Goal: Task Accomplishment & Management: Manage account settings

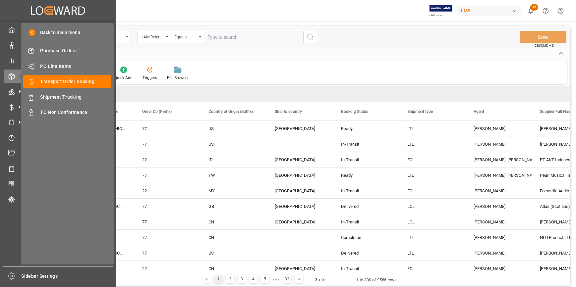
click at [47, 66] on span "PO Line Items" at bounding box center [75, 66] width 71 height 7
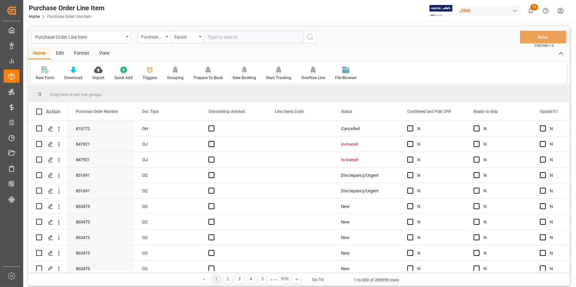
click at [221, 39] on input "text" at bounding box center [253, 37] width 99 height 13
paste input "22-10272-JP"
type input "22-10272-JP"
click at [159, 38] on div "Purchase Order Number" at bounding box center [152, 36] width 23 height 8
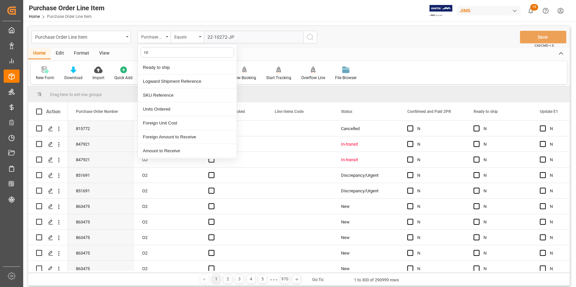
type input "ref"
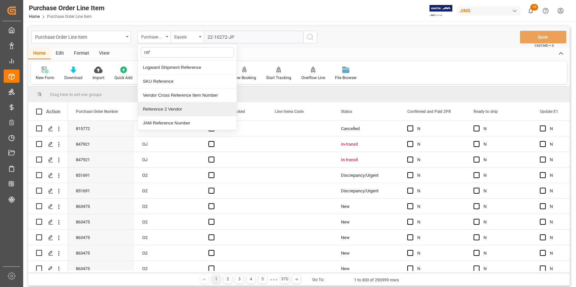
click at [178, 109] on div "Reference 2 Vendor" at bounding box center [187, 109] width 99 height 14
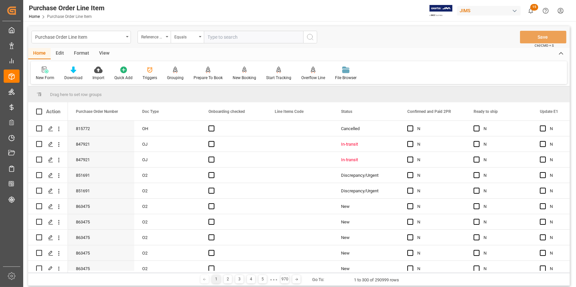
click at [239, 37] on input "text" at bounding box center [253, 37] width 99 height 13
paste input "22-10272-JP"
type input "22-10272-JP"
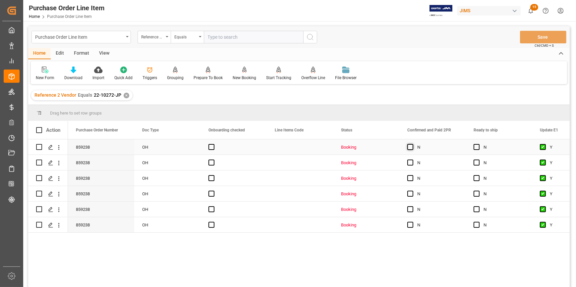
click at [410, 148] on span "Press SPACE to select this row." at bounding box center [410, 147] width 6 height 6
click at [412, 144] on input "Press SPACE to select this row." at bounding box center [412, 144] width 0 height 0
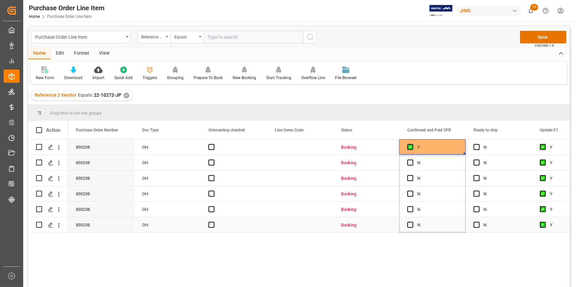
drag, startPoint x: 464, startPoint y: 153, endPoint x: 458, endPoint y: 222, distance: 68.8
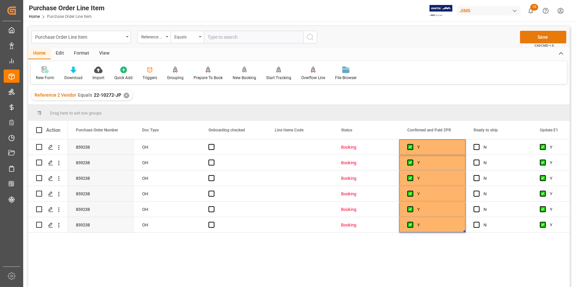
click at [538, 40] on button "Save" at bounding box center [543, 37] width 46 height 13
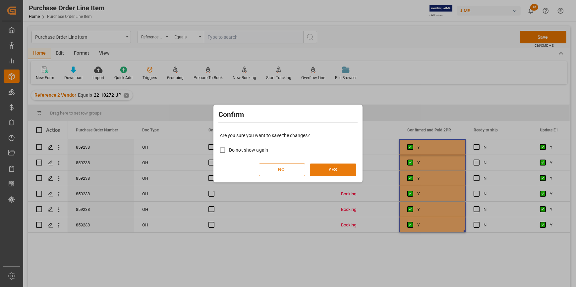
click at [331, 167] on button "YES" at bounding box center [333, 170] width 46 height 13
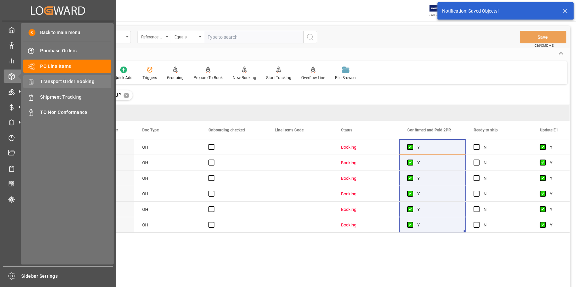
click at [62, 83] on span "Transport Order Booking" at bounding box center [75, 81] width 71 height 7
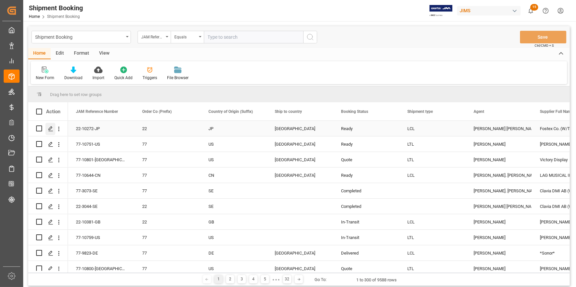
click at [50, 127] on polygon "Press SPACE to select this row." at bounding box center [50, 128] width 3 height 3
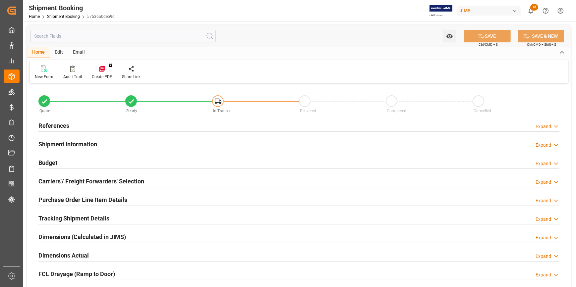
type input "0"
type input "61"
type input "[DATE]"
click at [101, 125] on div "References Expand" at bounding box center [298, 125] width 521 height 13
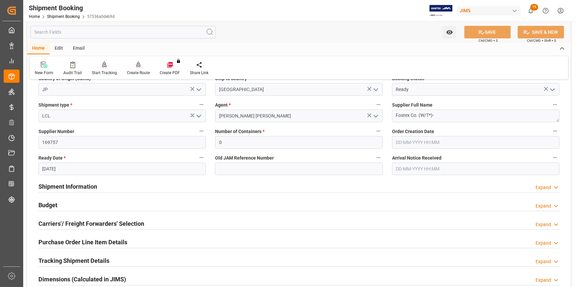
scroll to position [120, 0]
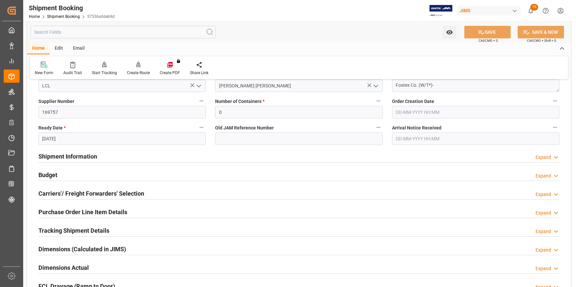
click at [161, 160] on div "Shipment Information Expand" at bounding box center [298, 156] width 521 height 13
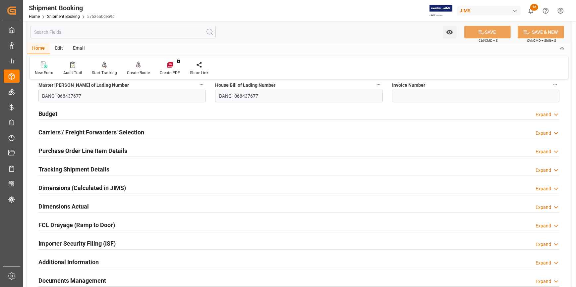
scroll to position [452, 0]
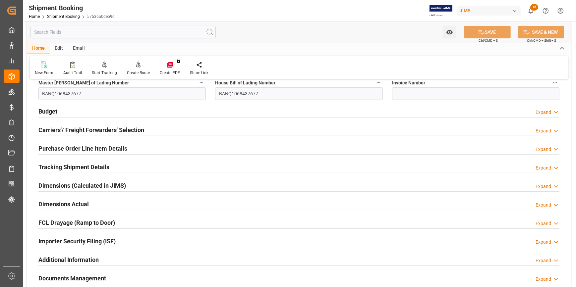
click at [131, 165] on div "Tracking Shipment Details Expand" at bounding box center [298, 166] width 521 height 13
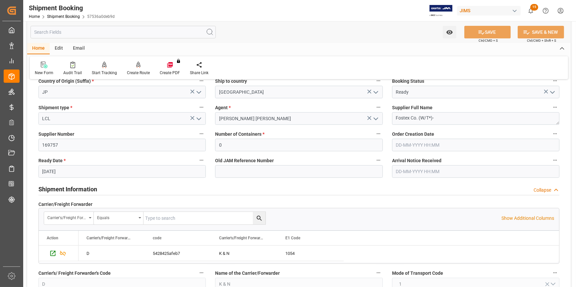
scroll to position [90, 0]
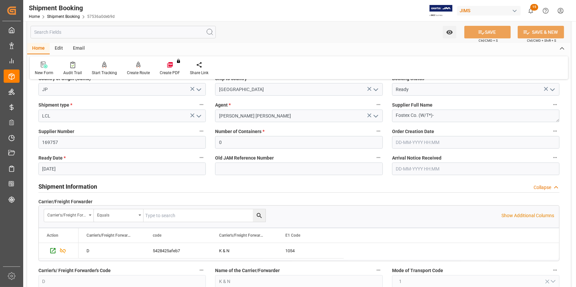
click at [409, 168] on input "text" at bounding box center [475, 169] width 167 height 13
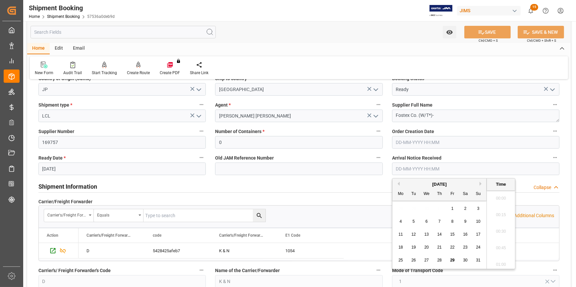
scroll to position [864, 0]
click at [439, 259] on span "28" at bounding box center [439, 260] width 4 height 5
type input "[DATE] 00:00"
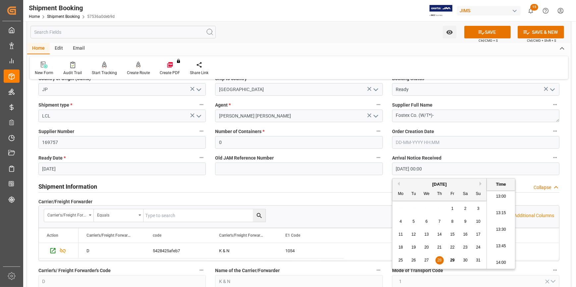
click at [366, 181] on div "Shipment Information Collapse" at bounding box center [298, 186] width 521 height 13
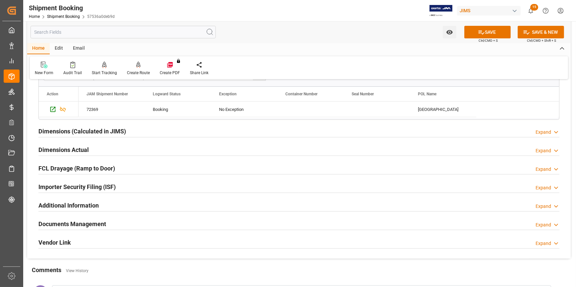
scroll to position [361, 0]
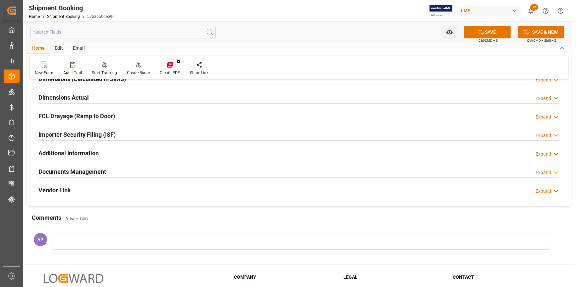
click at [149, 175] on div "Documents Management Expand" at bounding box center [298, 171] width 521 height 13
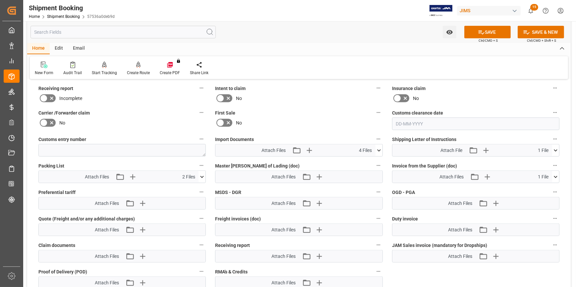
scroll to position [512, 0]
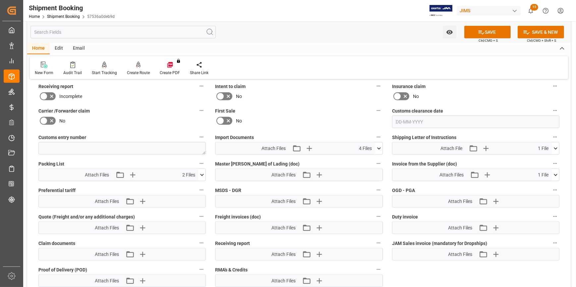
click at [378, 145] on icon at bounding box center [378, 148] width 7 height 7
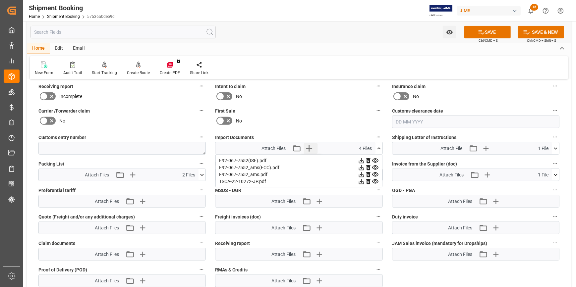
click at [307, 145] on icon "button" at bounding box center [309, 148] width 11 height 11
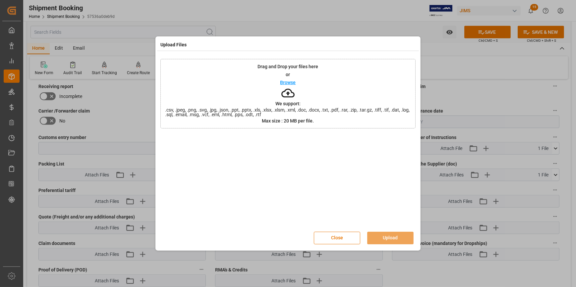
click at [291, 78] on div "Drag and Drop your files here or Browse We support: .csv, .jpeg, .png, .svg, .j…" at bounding box center [287, 94] width 255 height 70
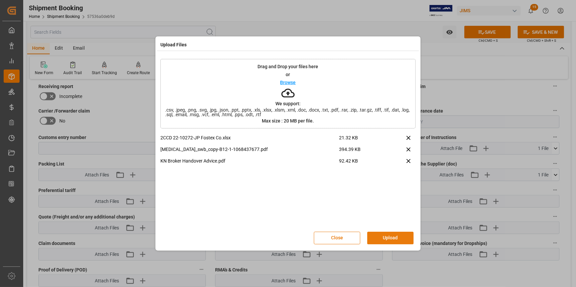
click at [395, 237] on button "Upload" at bounding box center [390, 238] width 46 height 13
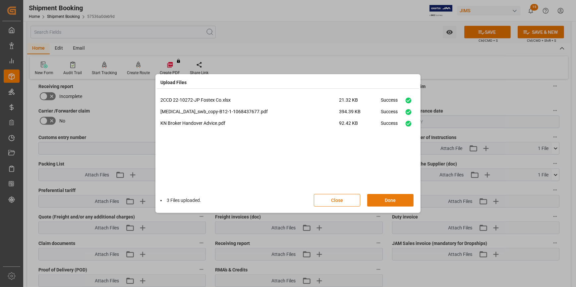
click at [386, 201] on button "Done" at bounding box center [390, 200] width 46 height 13
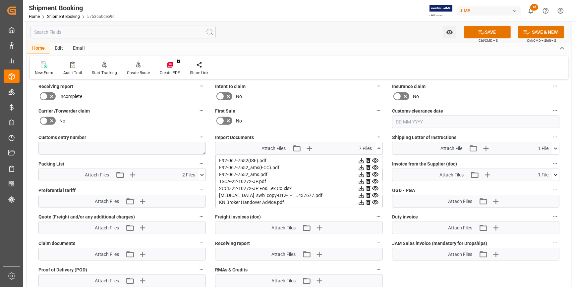
click at [201, 174] on icon at bounding box center [202, 175] width 7 height 7
click at [377, 148] on icon at bounding box center [378, 148] width 7 height 7
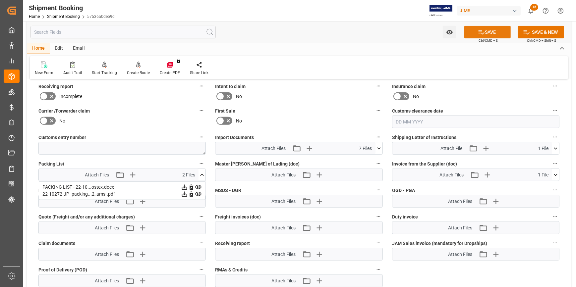
click at [484, 32] on button "SAVE" at bounding box center [487, 32] width 46 height 13
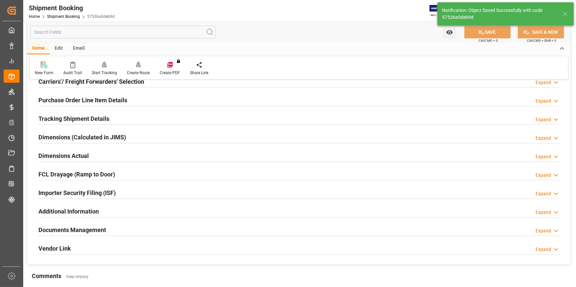
scroll to position [89, 0]
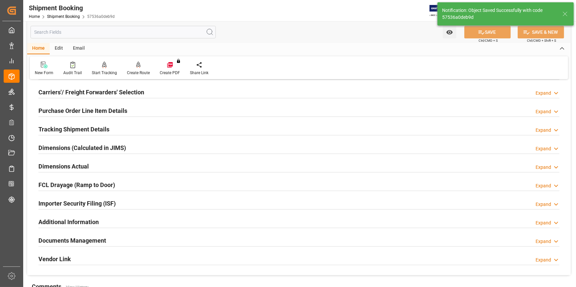
click at [138, 129] on div "Tracking Shipment Details Expand" at bounding box center [298, 129] width 521 height 13
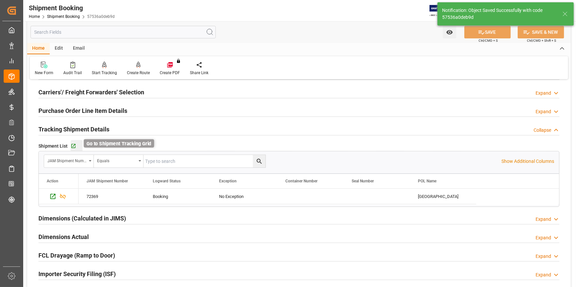
click at [74, 145] on icon "button" at bounding box center [74, 147] width 6 height 6
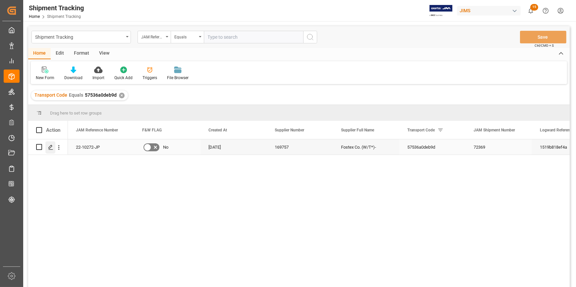
click at [51, 149] on icon "Press SPACE to select this row." at bounding box center [50, 147] width 5 height 5
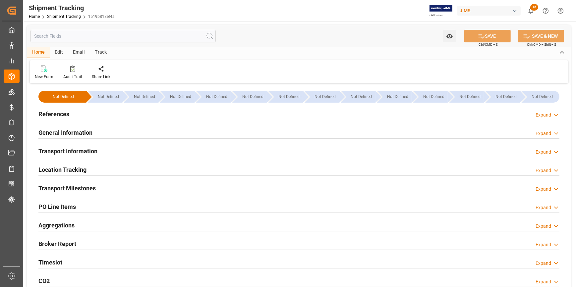
type input "Hyundai"
type input "Hyundai Merchant Marine Co.Ltd."
type input "3EIC8"
type input "18280.2"
type input "24-07-2025"
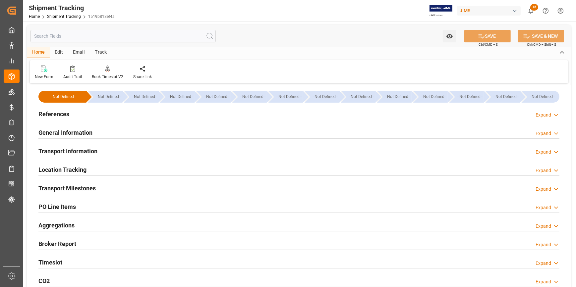
click at [112, 112] on div "References Expand" at bounding box center [298, 113] width 521 height 13
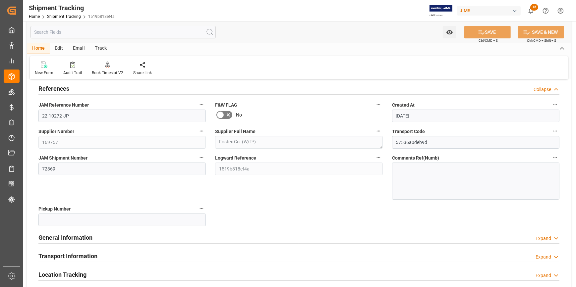
scroll to position [60, 0]
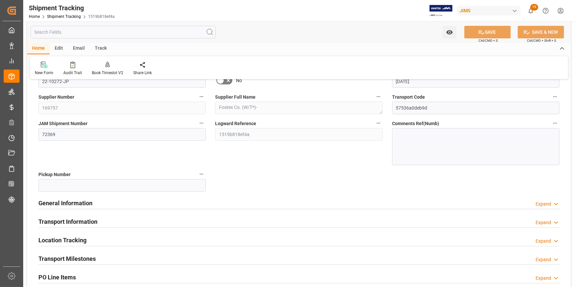
click at [136, 198] on div "General Information Expand" at bounding box center [298, 203] width 521 height 13
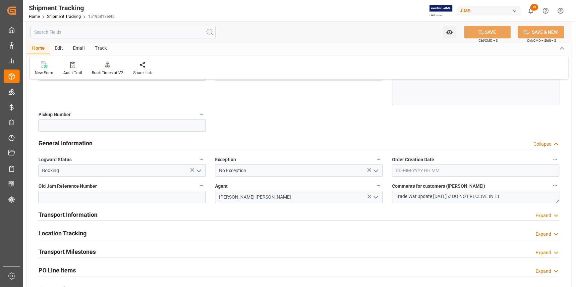
scroll to position [120, 0]
click at [207, 215] on div "Transport Information Expand" at bounding box center [298, 214] width 521 height 13
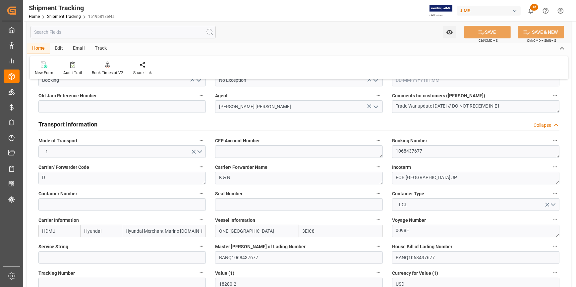
scroll to position [211, 0]
click at [464, 105] on textarea "Trade War update 05/15/2025 // DO NOT RECEIVE IN E1" at bounding box center [475, 106] width 167 height 13
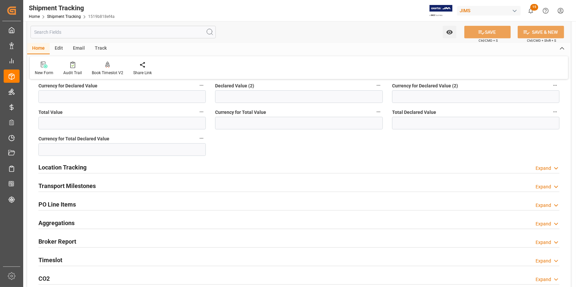
scroll to position [452, 0]
click at [172, 185] on div "Transport Milestones Expand" at bounding box center [298, 185] width 521 height 13
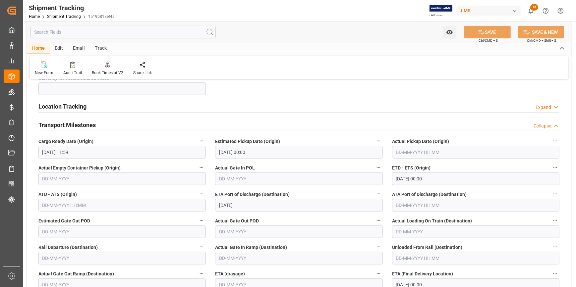
scroll to position [542, 0]
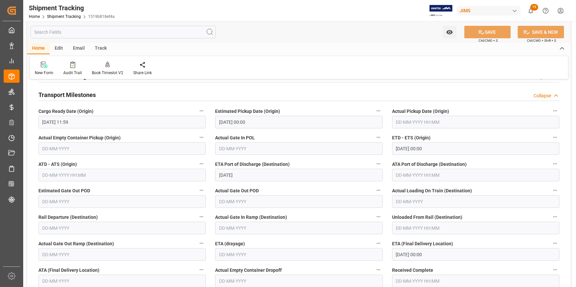
click at [403, 119] on input "text" at bounding box center [475, 122] width 167 height 13
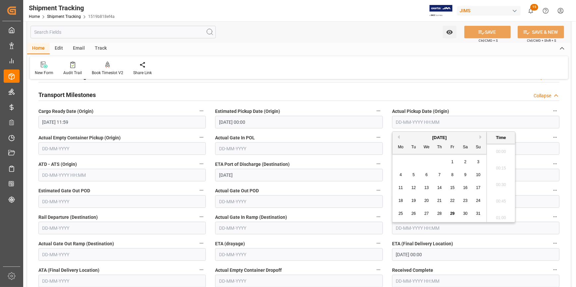
scroll to position [880, 0]
click at [465, 188] on span "16" at bounding box center [465, 188] width 4 height 5
type input "16-08-2025 00:00"
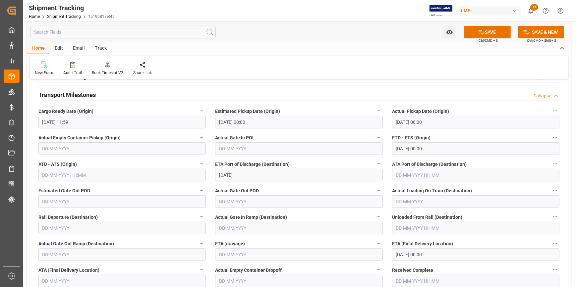
click at [318, 134] on label "Actual Gate In POL" at bounding box center [298, 137] width 167 height 9
click at [374, 134] on button "Actual Gate In POL" at bounding box center [378, 137] width 9 height 9
click at [302, 157] on div at bounding box center [288, 143] width 576 height 287
click at [65, 173] on input "text" at bounding box center [121, 175] width 167 height 13
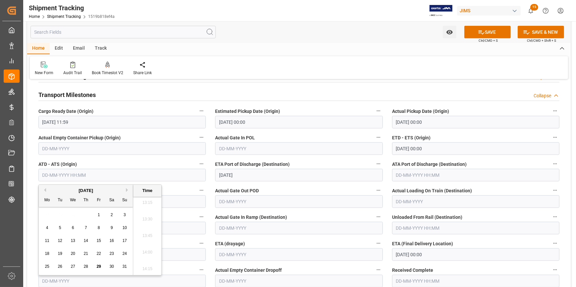
click at [97, 265] on span "29" at bounding box center [98, 266] width 4 height 5
click at [111, 241] on span "16" at bounding box center [111, 241] width 4 height 5
type input "16-08-2025 00:00"
click at [411, 175] on input "text" at bounding box center [475, 175] width 167 height 13
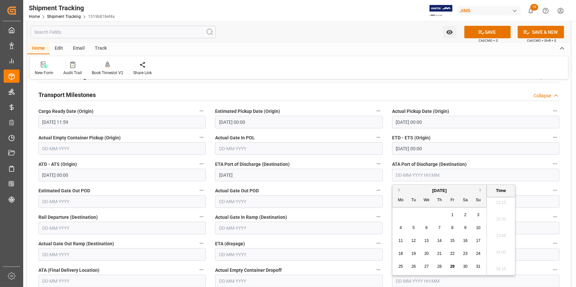
click at [454, 266] on span "29" at bounding box center [452, 266] width 4 height 5
type input "29-08-2025 00:00"
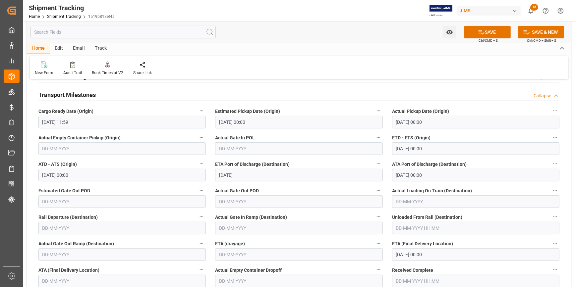
click at [307, 185] on div "Actual Gate Out POD" at bounding box center [298, 197] width 177 height 27
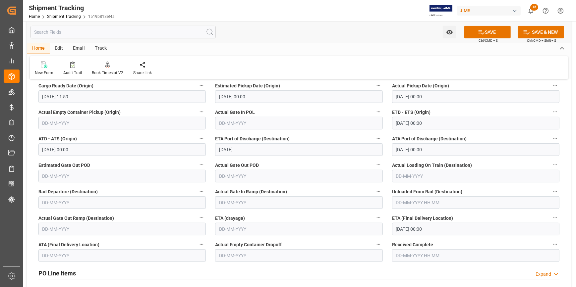
scroll to position [603, 0]
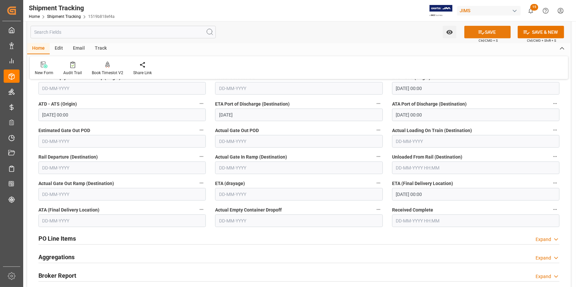
click at [490, 30] on button "SAVE" at bounding box center [487, 32] width 46 height 13
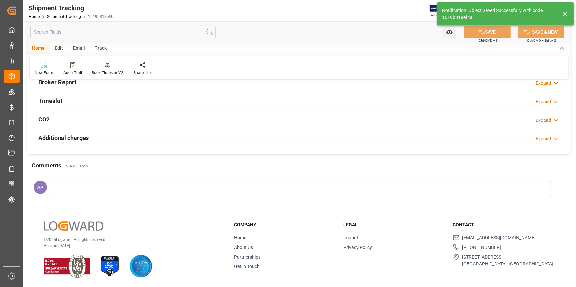
scroll to position [154, 0]
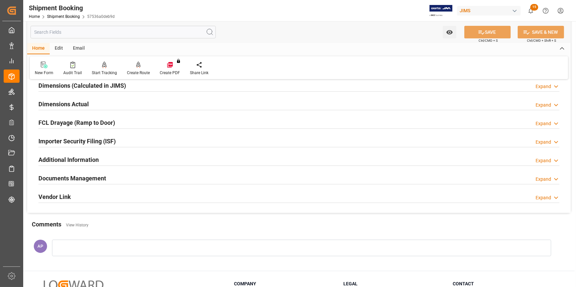
scroll to position [181, 0]
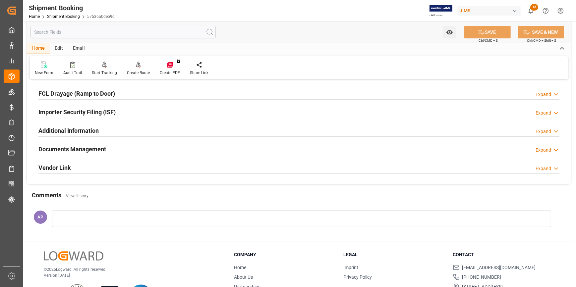
click at [138, 149] on div "Documents Management Expand" at bounding box center [298, 149] width 521 height 13
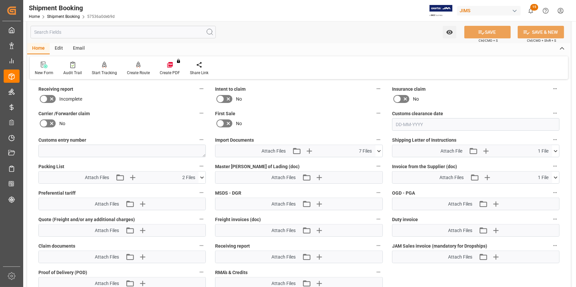
scroll to position [301, 0]
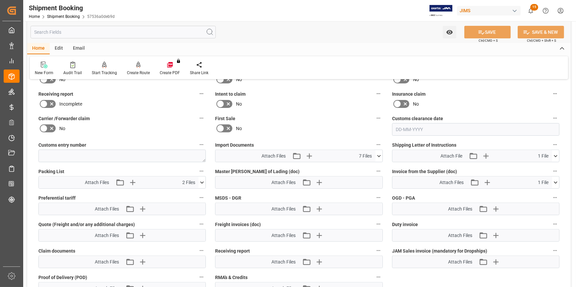
click at [378, 153] on icon at bounding box center [378, 156] width 7 height 7
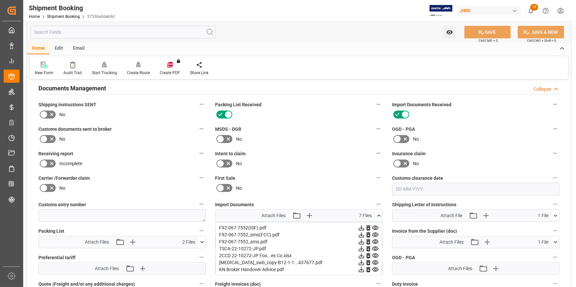
scroll to position [241, 0]
click at [51, 137] on icon at bounding box center [52, 140] width 8 height 8
click at [0, 0] on input "checkbox" at bounding box center [0, 0] width 0 height 0
click at [485, 34] on button "SAVE" at bounding box center [487, 32] width 46 height 13
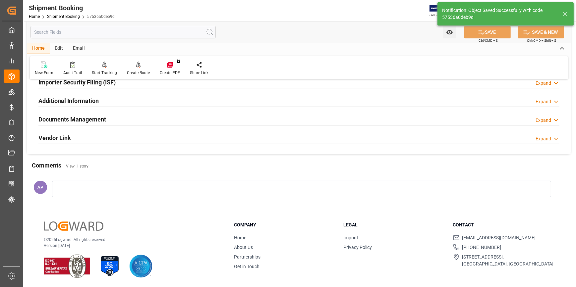
scroll to position [209, 0]
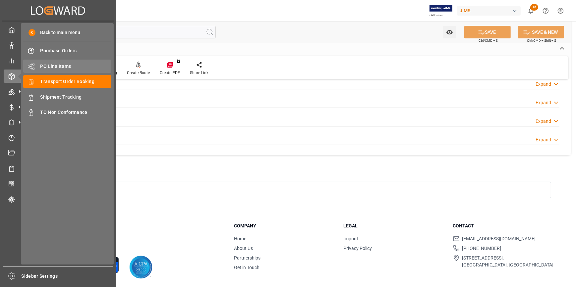
click at [58, 66] on span "PO Line Items" at bounding box center [75, 66] width 71 height 7
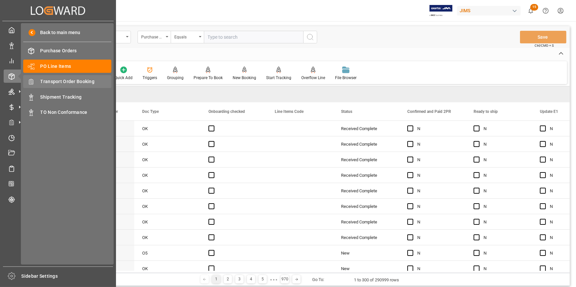
click at [53, 81] on span "Transport Order Booking" at bounding box center [75, 81] width 71 height 7
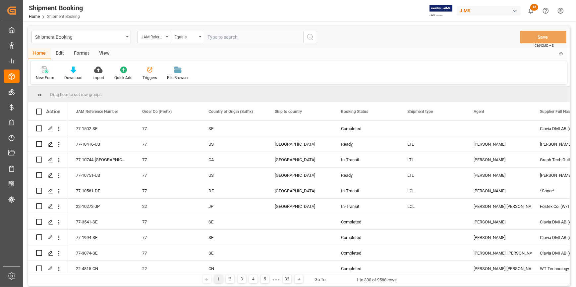
click at [45, 77] on div "New Form" at bounding box center [45, 78] width 19 height 6
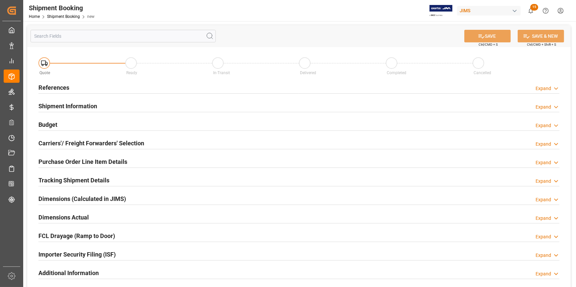
click at [167, 84] on div "References Expand" at bounding box center [298, 87] width 521 height 13
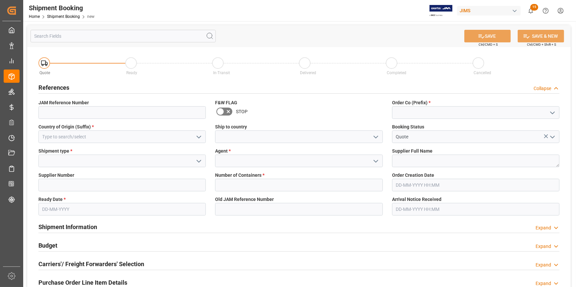
click at [552, 111] on icon "open menu" at bounding box center [552, 113] width 8 height 8
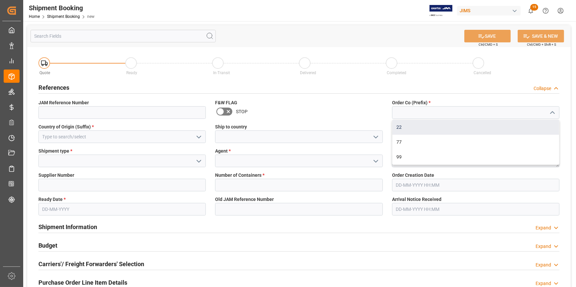
click at [474, 130] on div "22" at bounding box center [475, 127] width 167 height 15
type input "22"
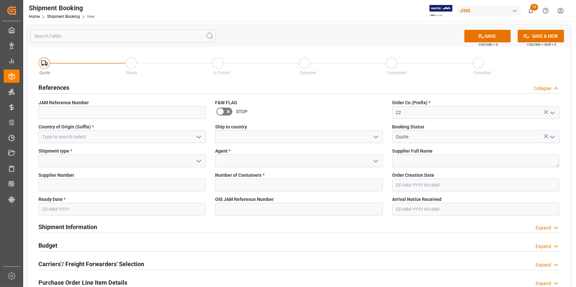
drag, startPoint x: 199, startPoint y: 136, endPoint x: 184, endPoint y: 137, distance: 14.3
click at [198, 136] on icon "open menu" at bounding box center [199, 137] width 8 height 8
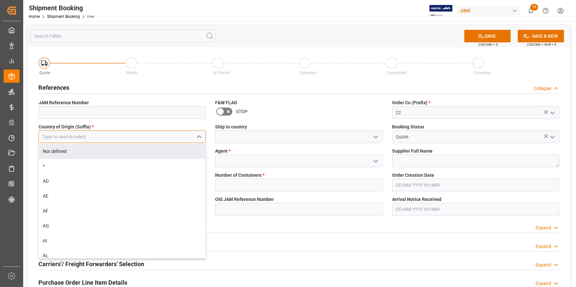
click at [135, 138] on input at bounding box center [121, 137] width 167 height 13
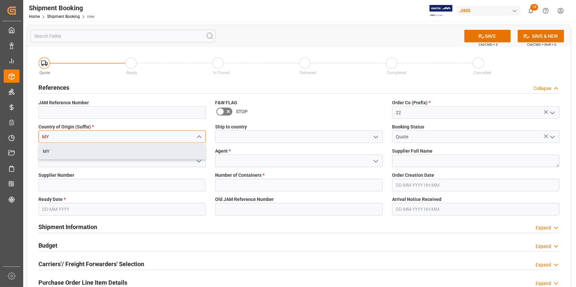
click at [156, 150] on div "MY" at bounding box center [122, 151] width 167 height 15
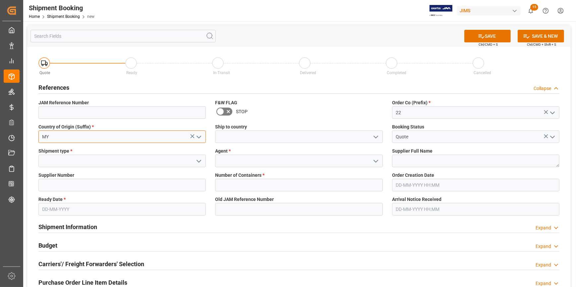
type input "MY"
click at [374, 135] on icon "open menu" at bounding box center [376, 137] width 8 height 8
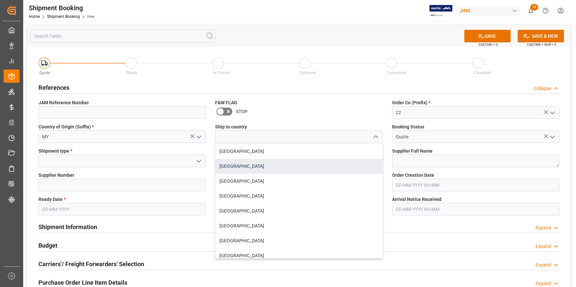
click at [263, 164] on div "[GEOGRAPHIC_DATA]" at bounding box center [298, 166] width 167 height 15
type input "[GEOGRAPHIC_DATA]"
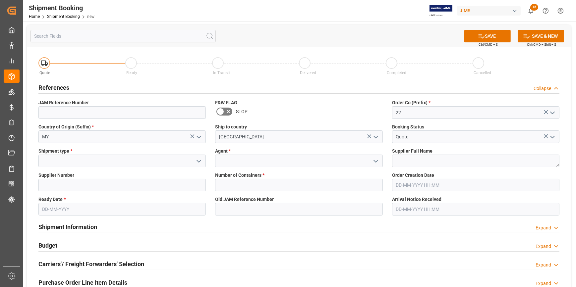
drag, startPoint x: 196, startPoint y: 161, endPoint x: 192, endPoint y: 161, distance: 4.3
click at [196, 161] on icon "open menu" at bounding box center [199, 161] width 8 height 8
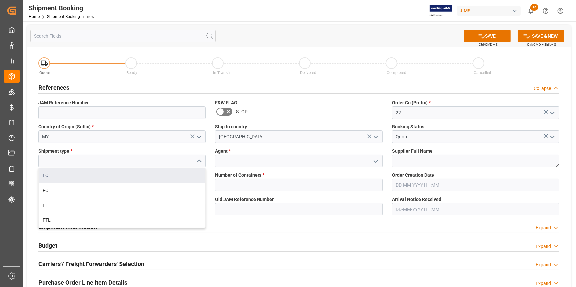
click at [103, 178] on div "LCL" at bounding box center [122, 175] width 167 height 15
type input "LCL"
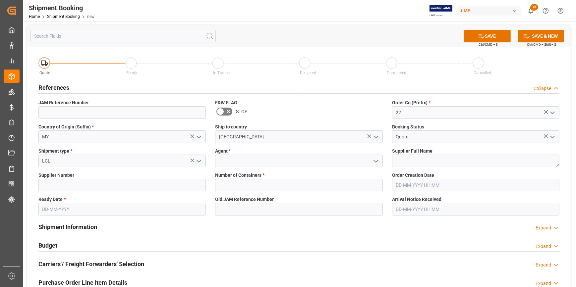
click at [377, 159] on icon "open menu" at bounding box center [376, 161] width 8 height 8
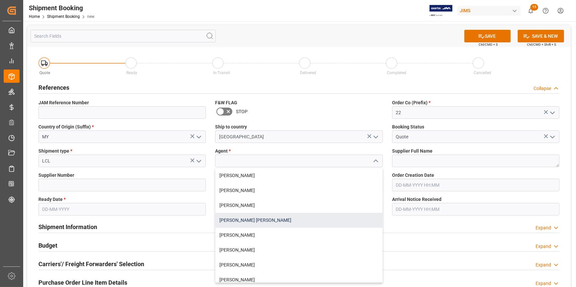
click at [281, 216] on div "[PERSON_NAME] [PERSON_NAME]" at bounding box center [298, 220] width 167 height 15
type input "[PERSON_NAME] [PERSON_NAME]"
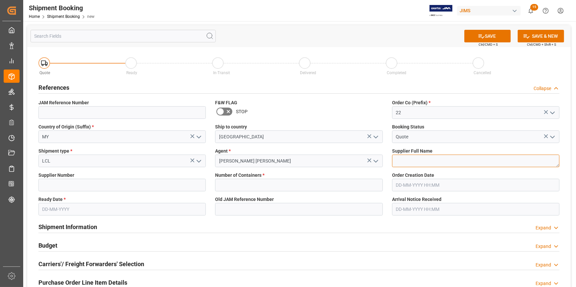
click at [402, 159] on textarea at bounding box center [475, 161] width 167 height 13
paste textarea "rue Lee Loudspeakers dba Bass"
type textarea "rue Lee Loudspeakers dba Bass"
drag, startPoint x: 57, startPoint y: 187, endPoint x: 69, endPoint y: 186, distance: 12.0
click at [57, 187] on input at bounding box center [121, 185] width 167 height 13
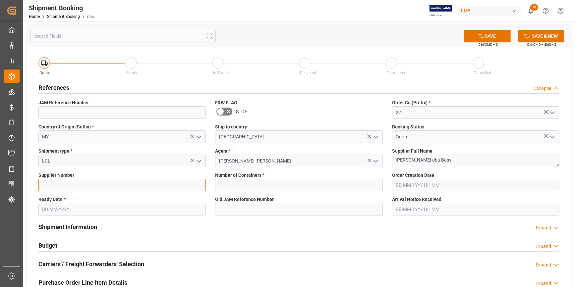
paste input "731183"
type input "731183"
click at [80, 205] on input "text" at bounding box center [121, 209] width 167 height 13
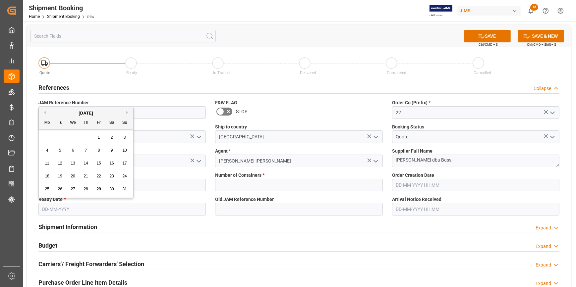
click at [127, 113] on button "Next Month" at bounding box center [128, 113] width 4 height 4
click at [99, 163] on span "14" at bounding box center [98, 163] width 4 height 5
type input "14-11-2025"
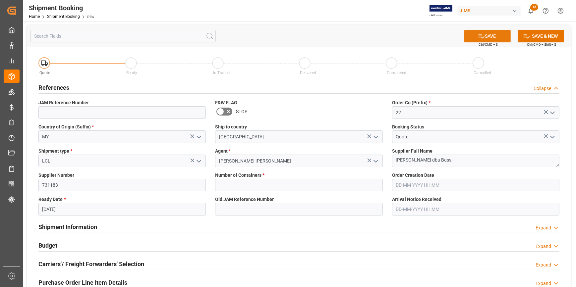
click at [488, 36] on button "SAVE" at bounding box center [487, 36] width 46 height 13
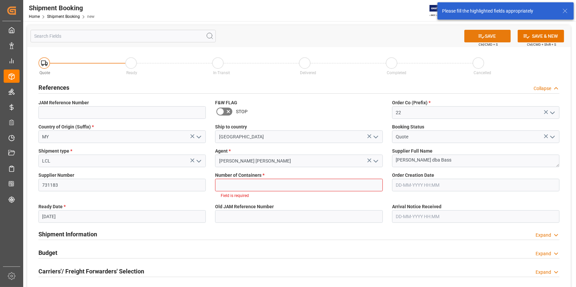
scroll to position [30, 0]
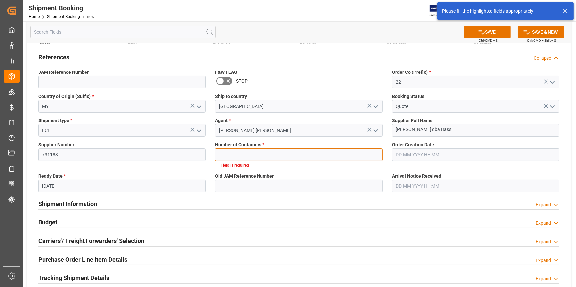
click at [272, 149] on input "text" at bounding box center [298, 154] width 167 height 13
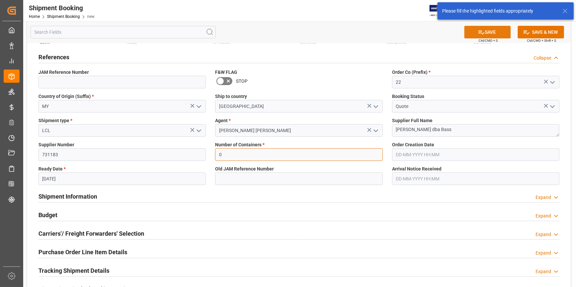
type input "0"
click at [487, 31] on button "SAVE" at bounding box center [487, 32] width 46 height 13
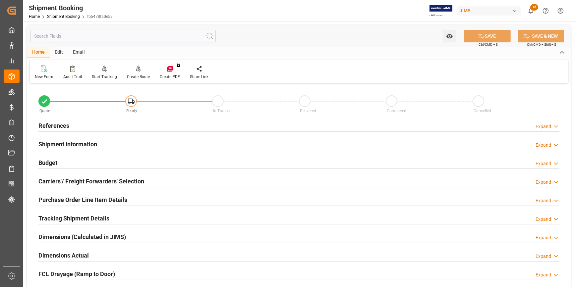
click at [160, 128] on div "References Expand" at bounding box center [298, 125] width 521 height 13
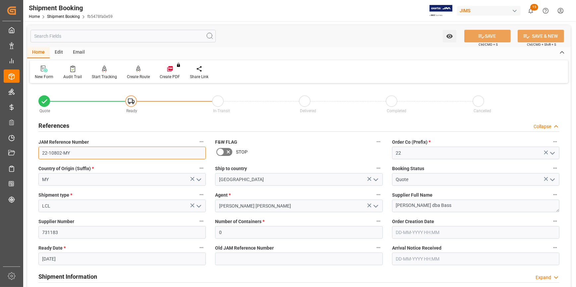
drag, startPoint x: 36, startPoint y: 153, endPoint x: 28, endPoint y: 153, distance: 8.3
click at [28, 153] on div "Quote Ready In-Transit Delivered Completed Cancelled References Collapse JAM Re…" at bounding box center [299, 291] width 544 height 412
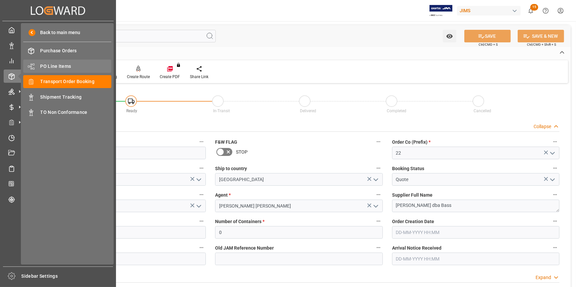
click at [58, 67] on span "PO Line Items" at bounding box center [75, 66] width 71 height 7
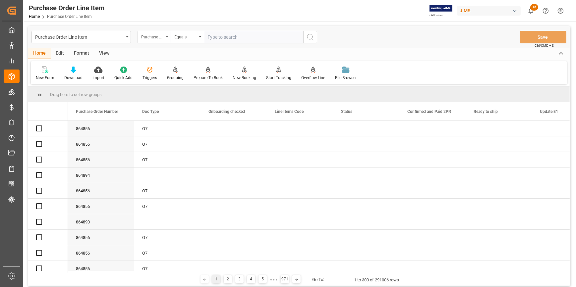
click at [160, 36] on div "Purchase Order Number" at bounding box center [152, 36] width 23 height 8
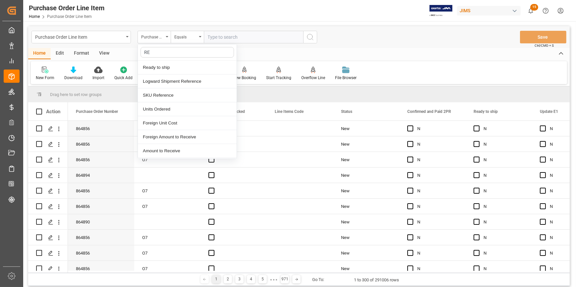
type input "REF"
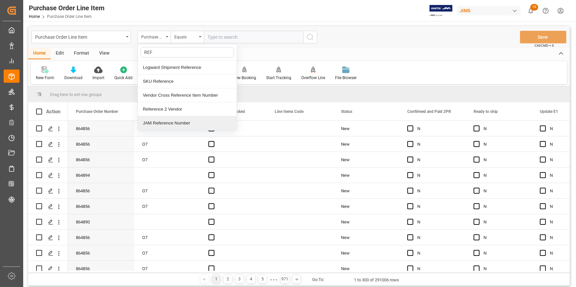
click at [176, 109] on div "Reference 2 Vendor" at bounding box center [187, 109] width 99 height 14
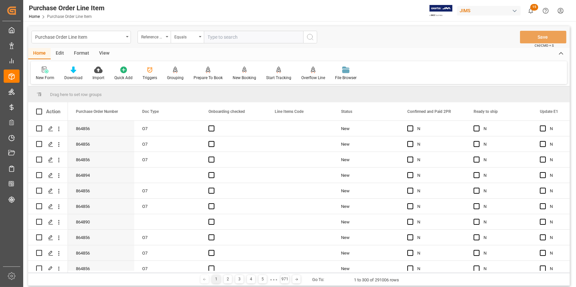
click at [215, 33] on input "text" at bounding box center [253, 37] width 99 height 13
paste input "22-10431-US"
type input "22-10431-US"
click at [308, 37] on icon "search button" at bounding box center [310, 37] width 8 height 8
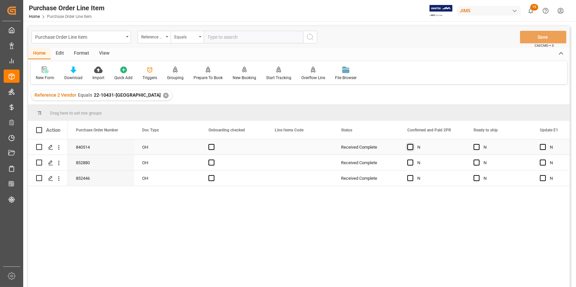
click at [411, 147] on span "Press SPACE to select this row." at bounding box center [410, 147] width 6 height 6
click at [412, 144] on input "Press SPACE to select this row." at bounding box center [412, 144] width 0 height 0
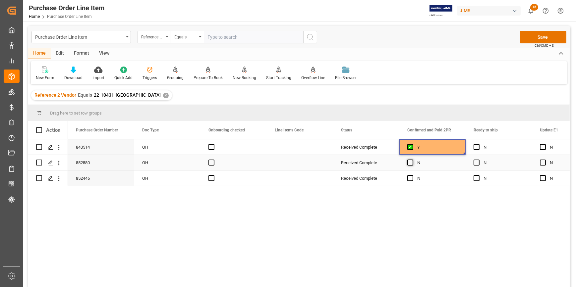
click at [410, 162] on span "Press SPACE to select this row." at bounding box center [410, 163] width 6 height 6
click at [412, 160] on input "Press SPACE to select this row." at bounding box center [412, 160] width 0 height 0
click at [411, 181] on div "Press SPACE to select this row." at bounding box center [412, 178] width 10 height 15
click at [413, 180] on span "Press SPACE to select this row." at bounding box center [410, 178] width 6 height 6
click at [412, 175] on input "Press SPACE to select this row." at bounding box center [412, 175] width 0 height 0
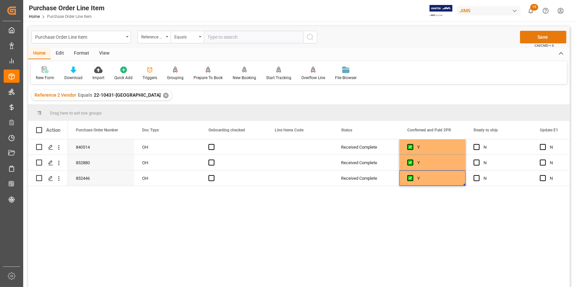
click at [532, 32] on button "Save" at bounding box center [543, 37] width 46 height 13
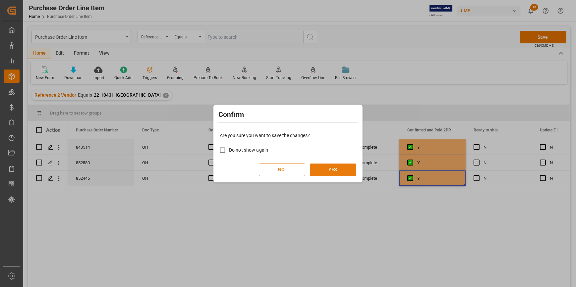
click at [332, 171] on button "YES" at bounding box center [333, 170] width 46 height 13
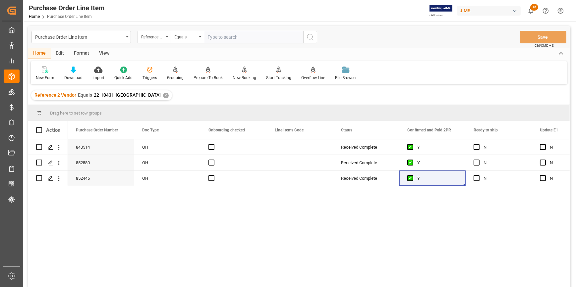
click at [174, 196] on div "840514 OH Received Complete Y N N Yes 852880 OH Received Complete Y N N Yes 852…" at bounding box center [319, 216] width 502 height 152
click at [163, 96] on div "✕" at bounding box center [166, 96] width 6 height 6
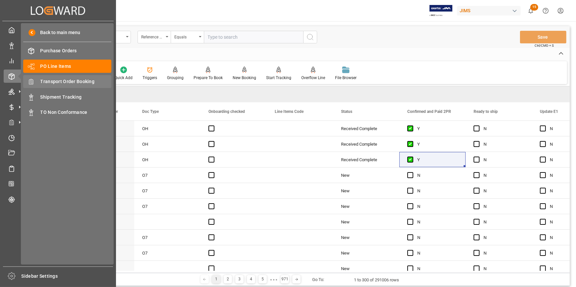
click at [56, 83] on span "Transport Order Booking" at bounding box center [75, 81] width 71 height 7
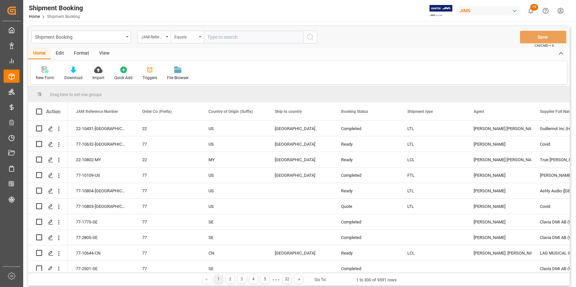
click at [214, 39] on input "text" at bounding box center [253, 37] width 99 height 13
drag, startPoint x: 217, startPoint y: 37, endPoint x: 192, endPoint y: 37, distance: 24.9
click at [192, 37] on div "JAM Reference Number Equals ref" at bounding box center [228, 37] width 180 height 13
paste input "22-10621-JP"
type input "22-10621-JP"
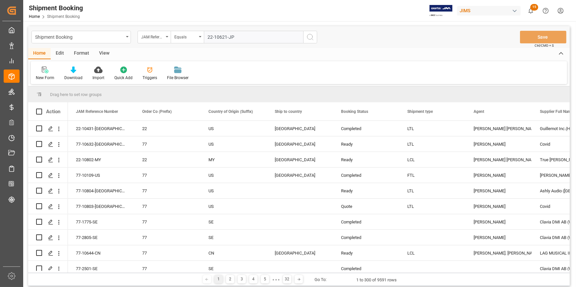
click at [311, 38] on icon "search button" at bounding box center [310, 37] width 8 height 8
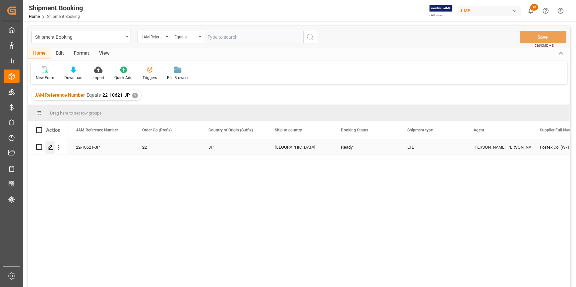
click at [52, 147] on icon "Press SPACE to select this row." at bounding box center [50, 147] width 5 height 5
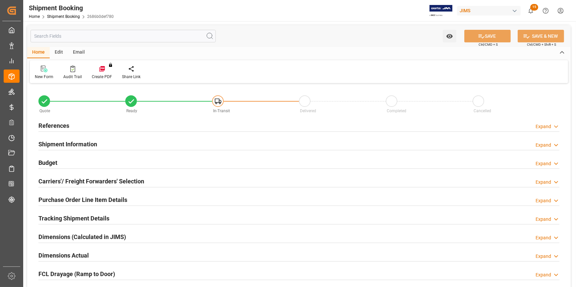
type input "0"
type input "60"
type input "2682.7728"
type input "896.7"
type input "25620"
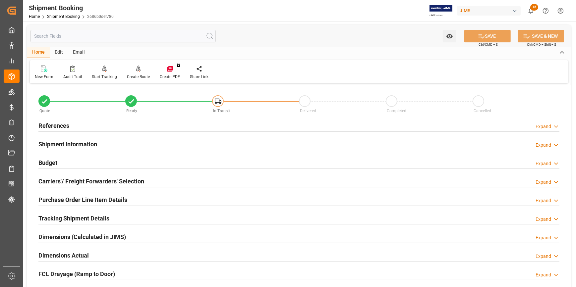
type input "20-08-2025"
click at [122, 128] on div "References Expand" at bounding box center [298, 125] width 521 height 13
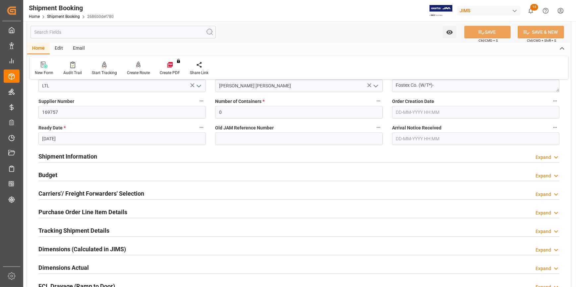
click at [150, 158] on div "Shipment Information Expand" at bounding box center [298, 156] width 521 height 13
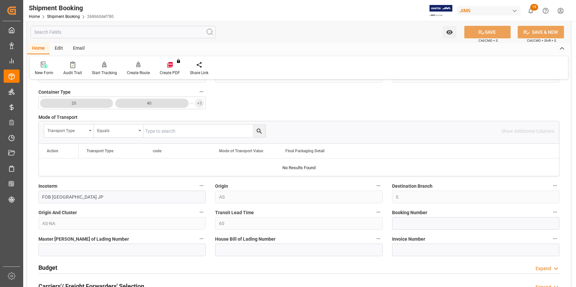
scroll to position [331, 0]
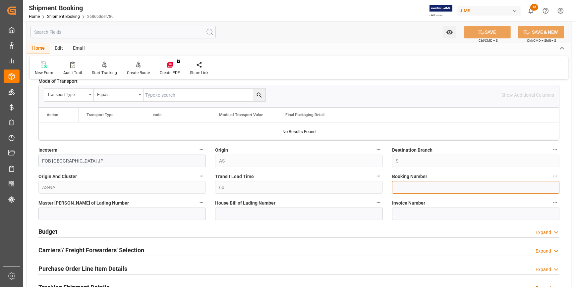
click at [401, 189] on input at bounding box center [475, 187] width 167 height 13
paste input "883767734645"
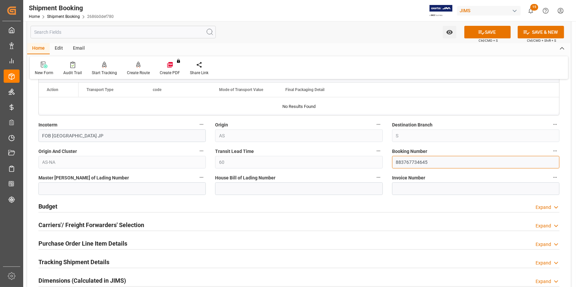
scroll to position [391, 0]
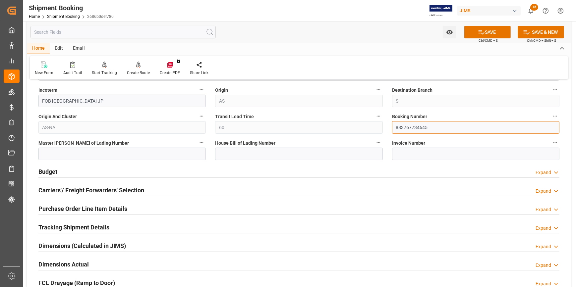
type input "883767734645"
click at [155, 166] on div "Budget Expand" at bounding box center [298, 171] width 521 height 13
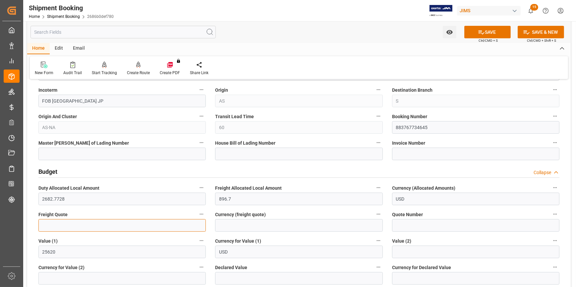
click at [74, 219] on input "text" at bounding box center [121, 225] width 167 height 13
click at [130, 225] on input "text" at bounding box center [121, 225] width 167 height 13
type input "900"
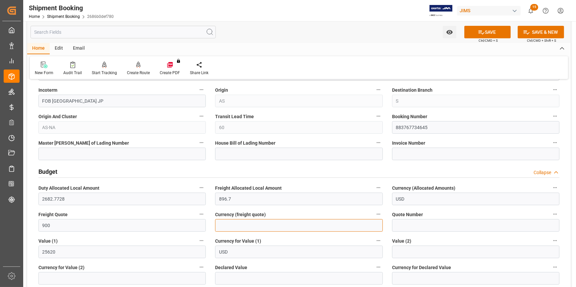
click at [235, 227] on input at bounding box center [298, 225] width 167 height 13
type input "u"
type input "USD"
click at [485, 30] on button "SAVE" at bounding box center [487, 32] width 46 height 13
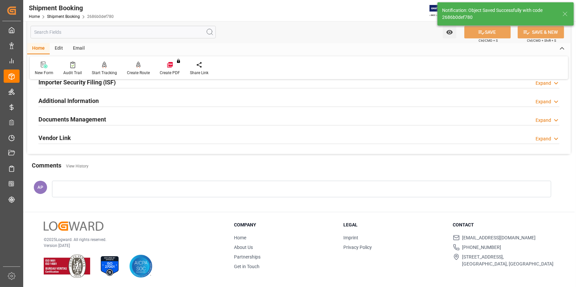
scroll to position [0, 0]
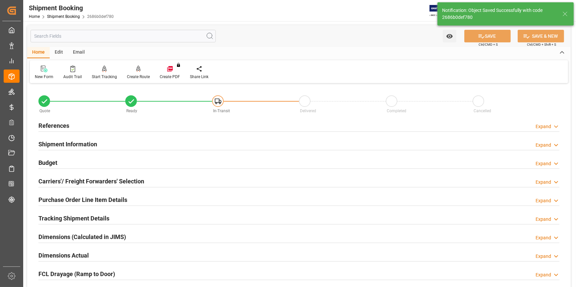
click at [134, 126] on div "References Expand" at bounding box center [298, 125] width 521 height 13
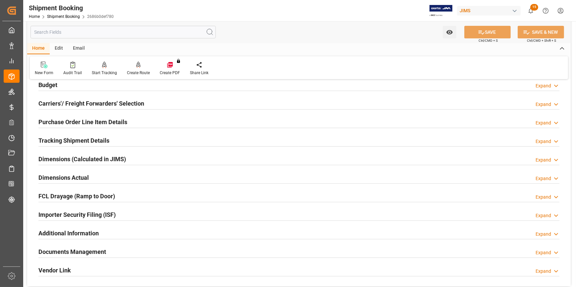
scroll to position [211, 0]
click at [157, 103] on div "Carriers'/ Freight Forwarders' Selection Expand" at bounding box center [298, 102] width 521 height 13
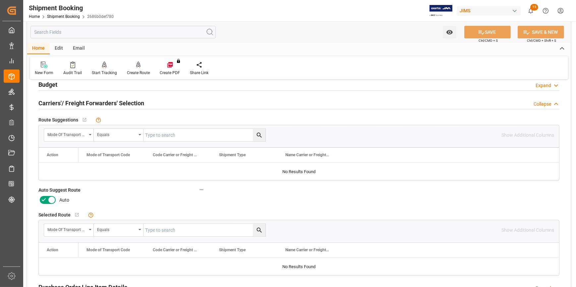
click at [43, 199] on icon at bounding box center [44, 200] width 8 height 8
click at [0, 0] on input "checkbox" at bounding box center [0, 0] width 0 height 0
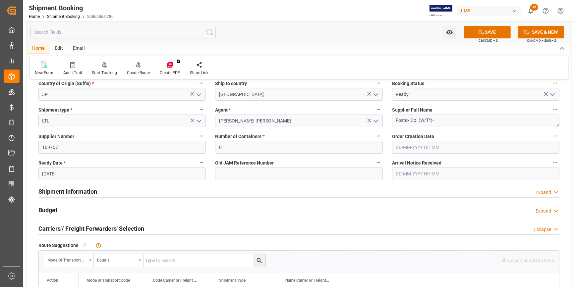
scroll to position [90, 0]
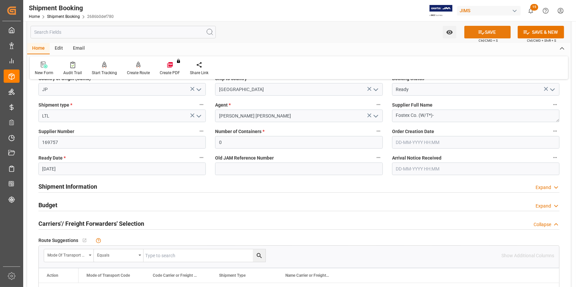
click at [489, 31] on button "SAVE" at bounding box center [487, 32] width 46 height 13
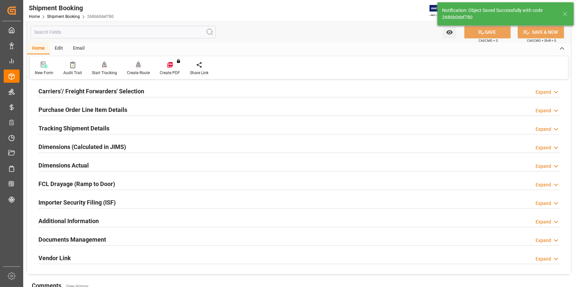
click at [137, 69] on div "Create Route" at bounding box center [138, 68] width 33 height 15
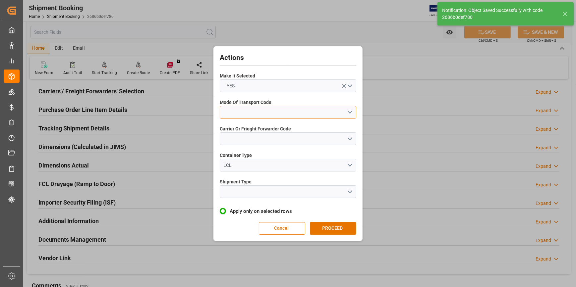
click at [347, 110] on button "open menu" at bounding box center [288, 112] width 137 height 13
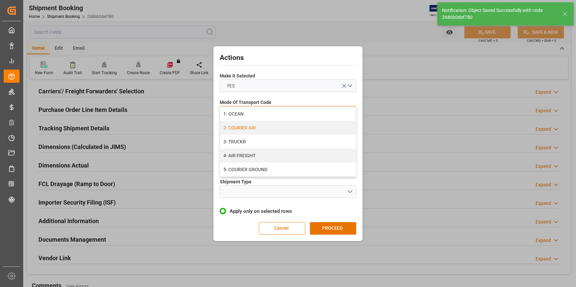
click at [299, 128] on div "2- COURIER AIR" at bounding box center [288, 128] width 136 height 14
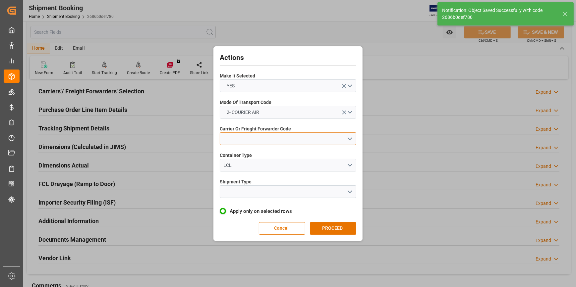
click at [349, 137] on button "open menu" at bounding box center [288, 139] width 137 height 13
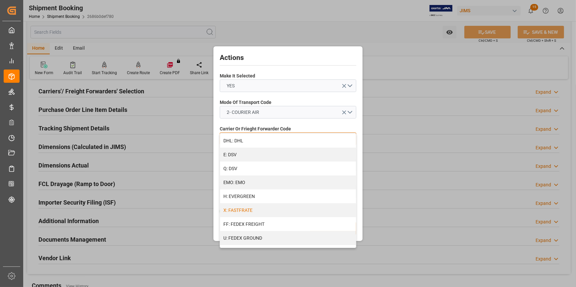
scroll to position [120, 0]
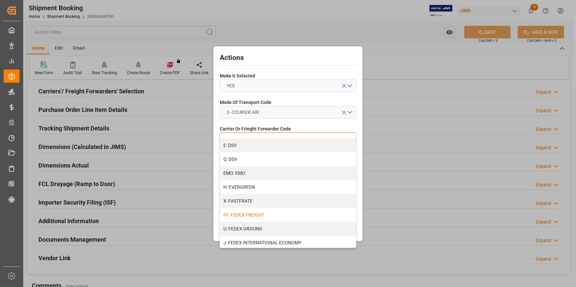
click at [266, 211] on div "FF: FEDEX FREIGHT" at bounding box center [288, 215] width 136 height 14
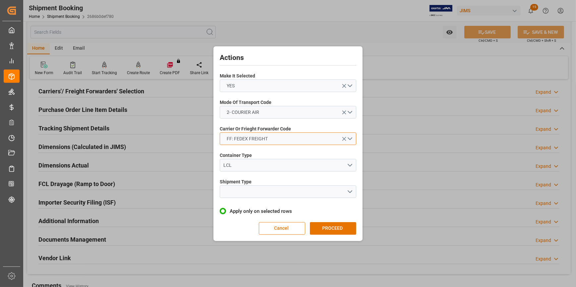
click at [349, 137] on button "FF: FEDEX FREIGHT" at bounding box center [288, 139] width 137 height 13
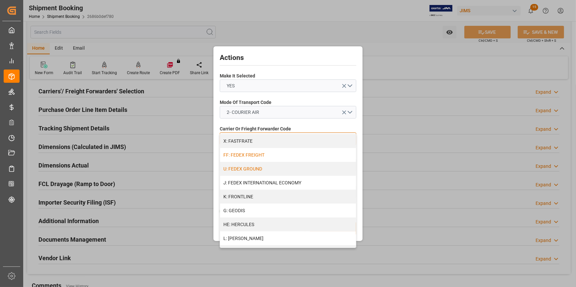
scroll to position [181, 0]
click at [294, 183] on div "J: FEDEX INTERNATIONAL ECONOMY" at bounding box center [288, 183] width 136 height 14
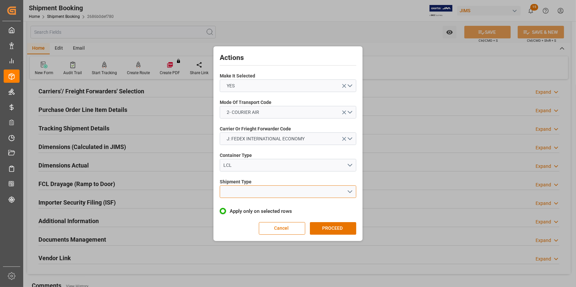
click at [350, 189] on button "open menu" at bounding box center [288, 192] width 137 height 13
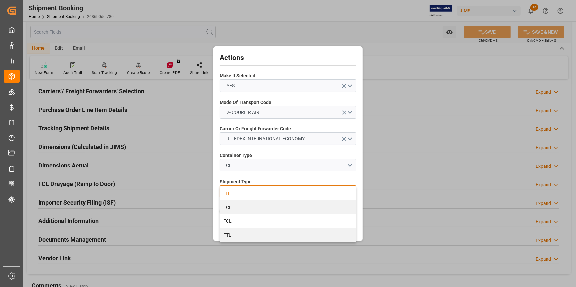
click at [262, 197] on div "LTL" at bounding box center [288, 194] width 136 height 14
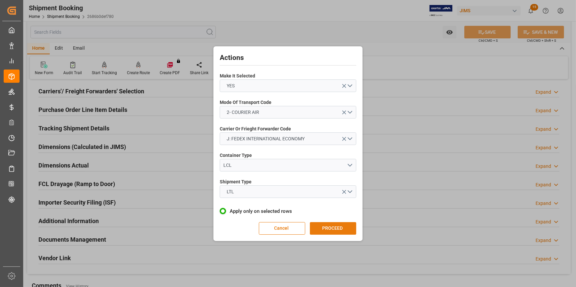
click at [334, 227] on button "PROCEED" at bounding box center [333, 228] width 46 height 13
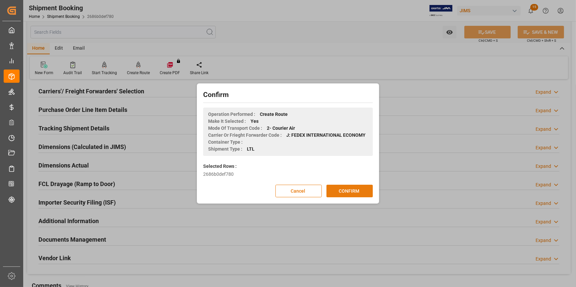
click at [350, 191] on button "CONFIRM" at bounding box center [349, 191] width 46 height 13
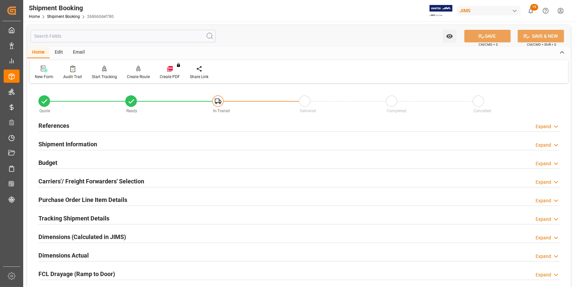
scroll to position [30, 0]
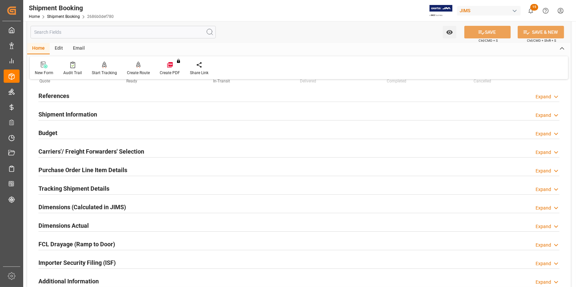
click at [143, 169] on div "Purchase Order Line Item Details Expand" at bounding box center [298, 169] width 521 height 13
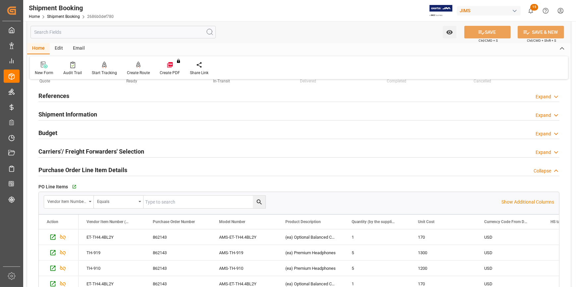
click at [141, 169] on div "Purchase Order Line Item Details Collapse" at bounding box center [298, 169] width 521 height 13
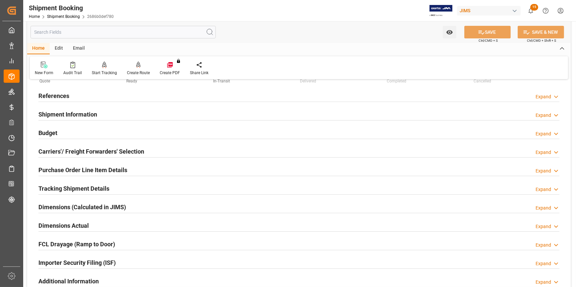
click at [116, 183] on div "Tracking Shipment Details Expand" at bounding box center [298, 188] width 521 height 13
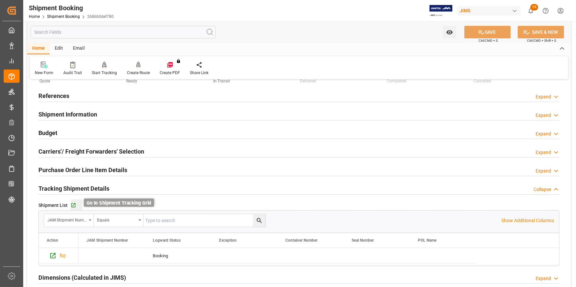
click at [72, 205] on icon "button" at bounding box center [74, 206] width 6 height 6
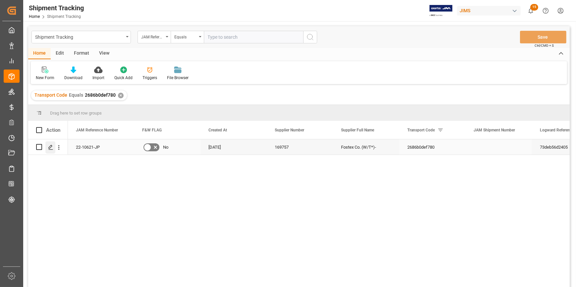
click at [51, 148] on icon "Press SPACE to select this row." at bounding box center [50, 147] width 5 height 5
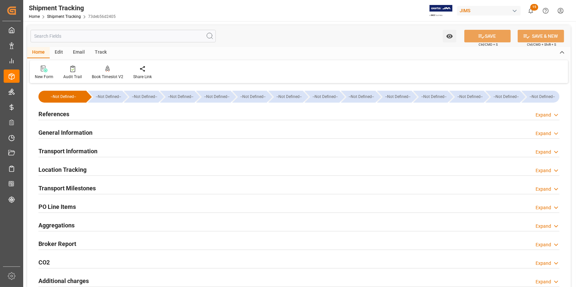
type input "[DATE]"
click at [121, 116] on div "References Expand" at bounding box center [298, 113] width 521 height 13
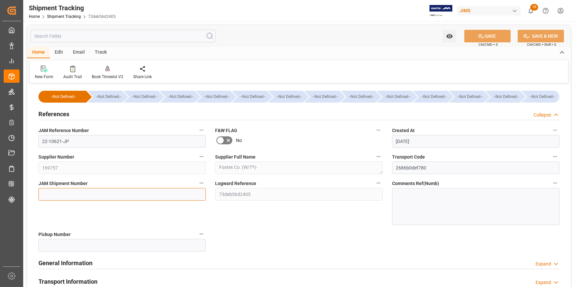
click at [107, 194] on input at bounding box center [121, 194] width 167 height 13
paste input "72728"
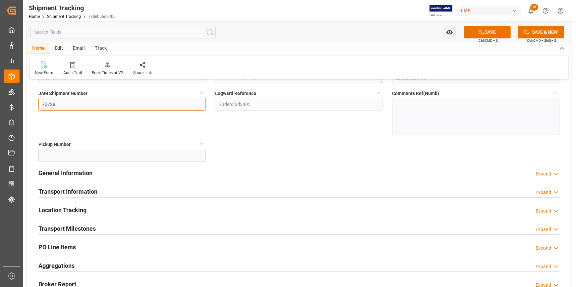
type input "72728"
click at [142, 175] on div "General Information Expand" at bounding box center [298, 172] width 521 height 13
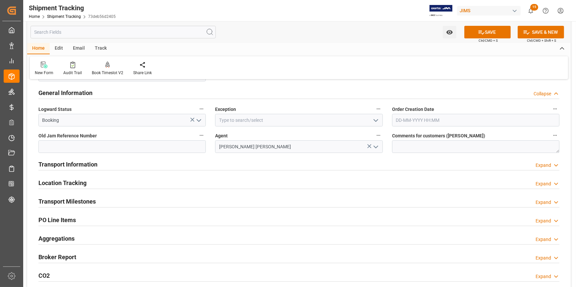
scroll to position [181, 0]
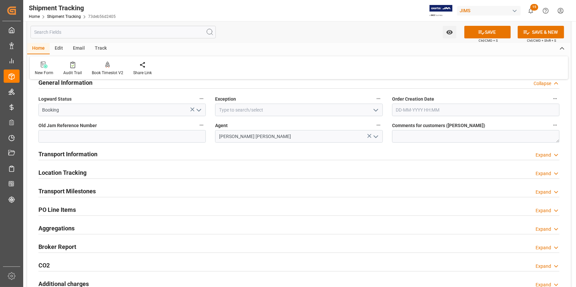
click at [373, 113] on icon "open menu" at bounding box center [376, 110] width 8 height 8
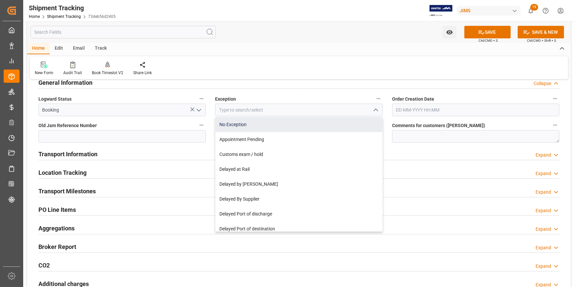
click at [315, 125] on div "No Exception" at bounding box center [298, 124] width 167 height 15
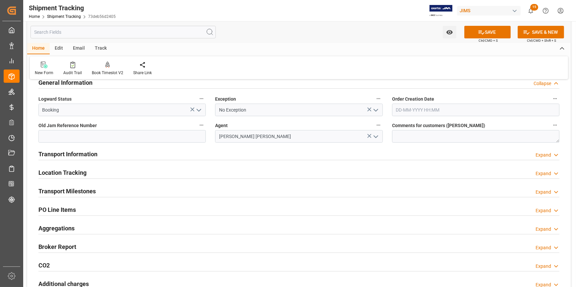
click at [375, 109] on icon "open menu" at bounding box center [376, 110] width 8 height 8
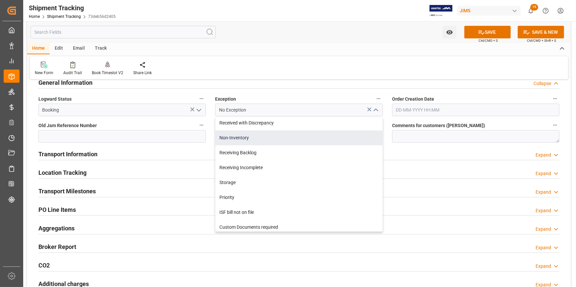
scroll to position [150, 0]
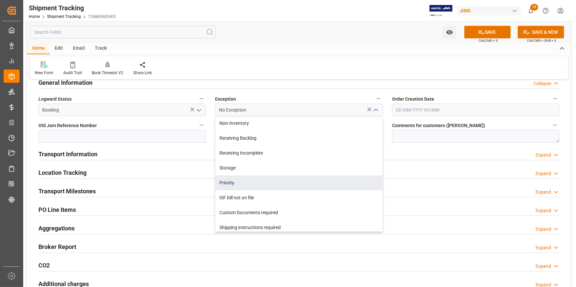
click at [303, 184] on div "Priority" at bounding box center [298, 183] width 167 height 15
type input "Priority"
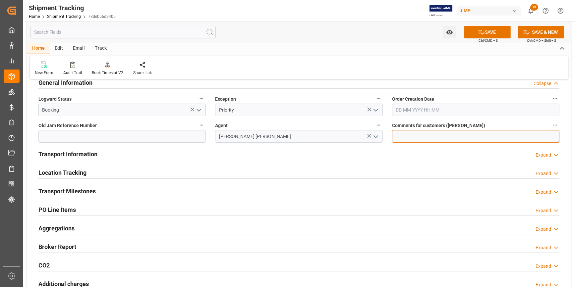
click at [400, 136] on textarea at bounding box center [475, 136] width 167 height 13
type textarea "DO NOT RECEIVE IN E1"
click at [482, 30] on icon at bounding box center [481, 32] width 7 height 7
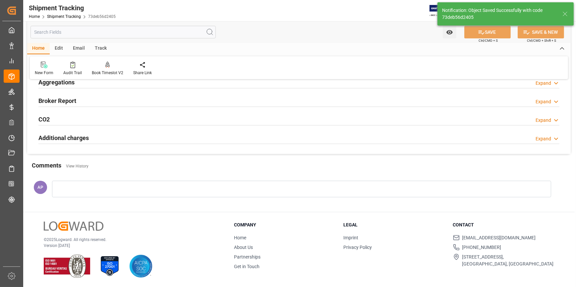
scroll to position [50, 0]
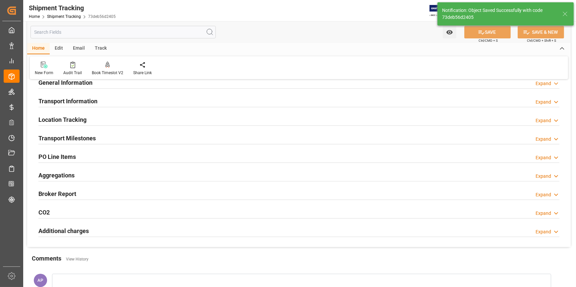
click at [164, 99] on div "Transport Information Expand" at bounding box center [298, 100] width 521 height 13
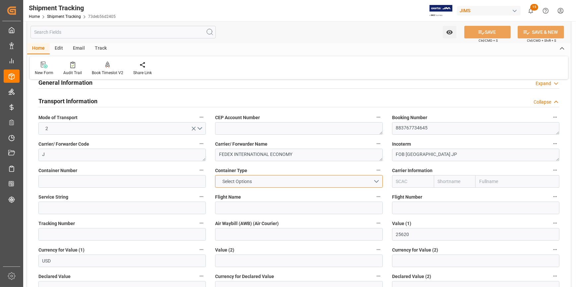
click at [376, 181] on button "Select Options" at bounding box center [298, 181] width 167 height 13
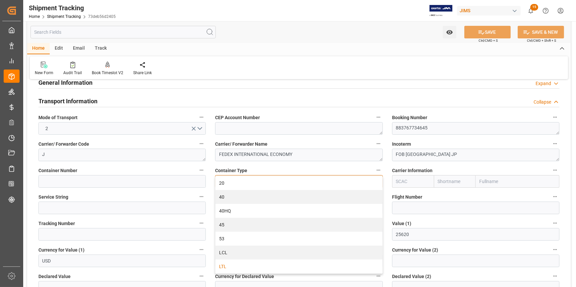
click at [252, 265] on div "LTL" at bounding box center [298, 267] width 167 height 14
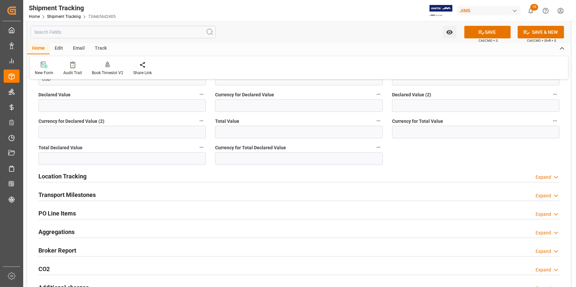
scroll to position [261, 0]
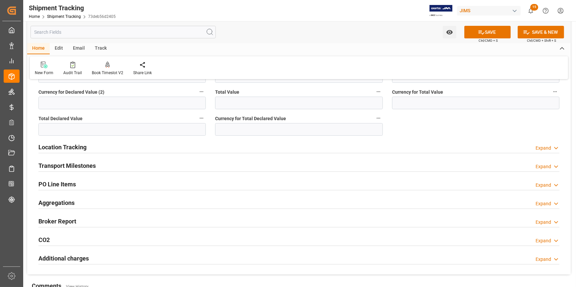
click at [154, 166] on div "Transport Milestones Expand" at bounding box center [298, 165] width 521 height 13
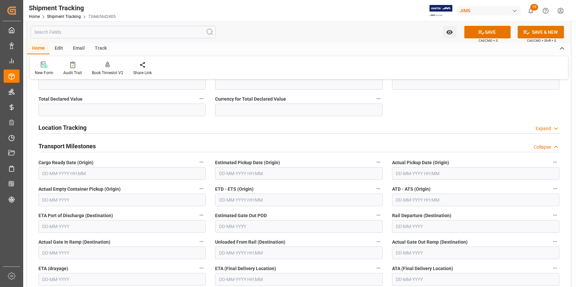
scroll to position [291, 0]
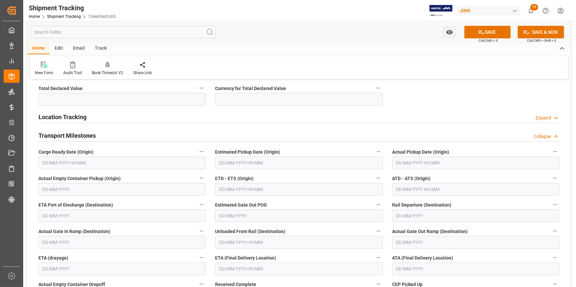
click at [79, 163] on input "text" at bounding box center [121, 163] width 167 height 13
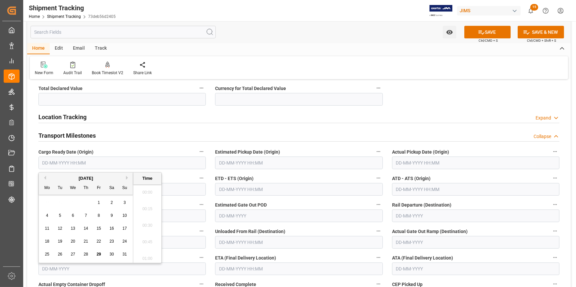
scroll to position [913, 0]
click at [59, 255] on span "26" at bounding box center [60, 254] width 4 height 5
type input "26-08-2025 00:00"
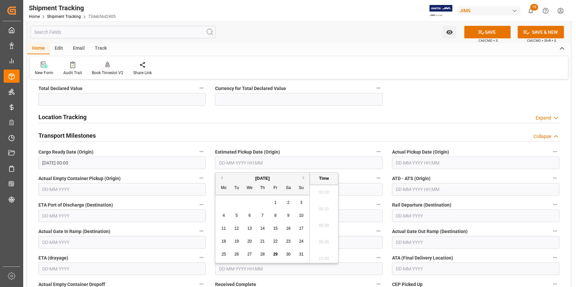
click at [232, 160] on input "text" at bounding box center [298, 163] width 167 height 13
click at [238, 255] on span "26" at bounding box center [236, 254] width 4 height 5
type input "26-08-2025 00:00"
click at [406, 160] on input "text" at bounding box center [475, 163] width 167 height 13
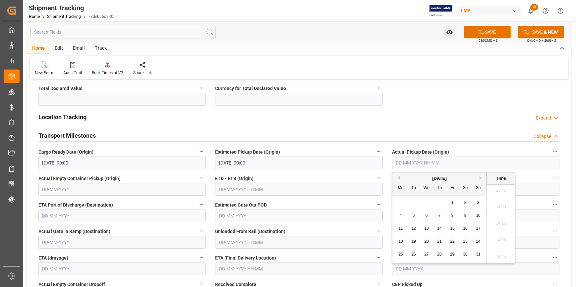
click at [416, 254] on div "26" at bounding box center [414, 255] width 8 height 8
type input "26-08-2025 00:00"
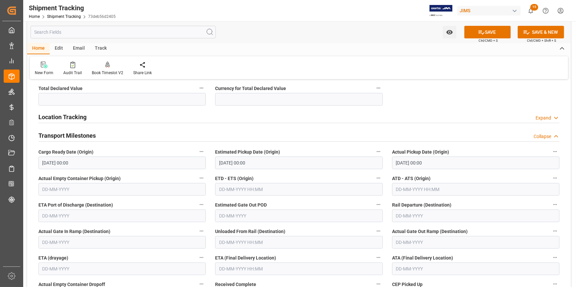
click at [326, 176] on label "ETD - ETS (Origin)" at bounding box center [298, 178] width 167 height 9
click at [374, 176] on button "ETD - ETS (Origin)" at bounding box center [378, 178] width 9 height 9
click at [272, 185] on div at bounding box center [288, 143] width 576 height 287
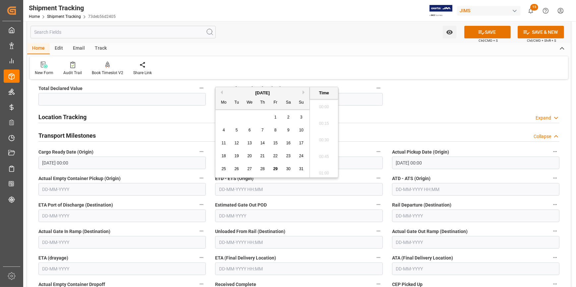
click at [274, 189] on input "text" at bounding box center [298, 189] width 167 height 13
click at [238, 169] on span "26" at bounding box center [236, 169] width 4 height 5
type input "26-08-2025 00:00"
click at [415, 189] on input "text" at bounding box center [475, 189] width 167 height 13
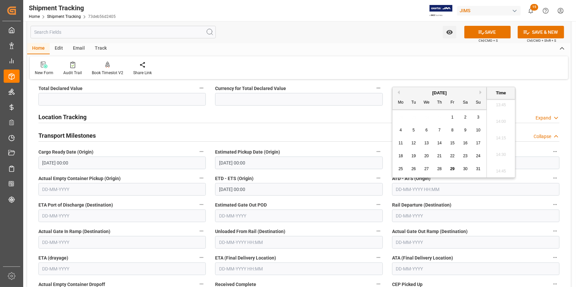
click at [413, 169] on span "26" at bounding box center [413, 169] width 4 height 5
type input "26-08-2025 00:00"
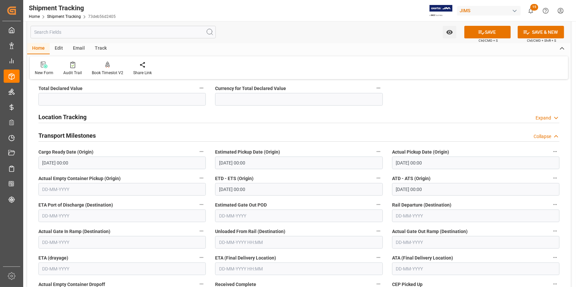
click at [329, 173] on div "ETD - ETS (Origin) 26-08-2025 00:00" at bounding box center [298, 185] width 177 height 27
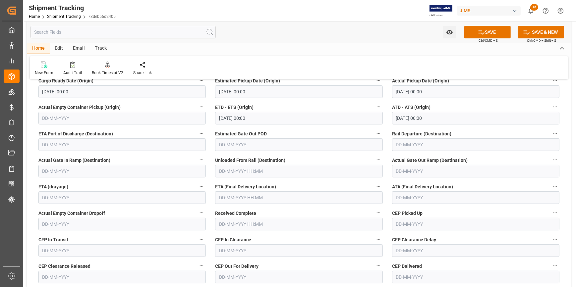
scroll to position [381, 0]
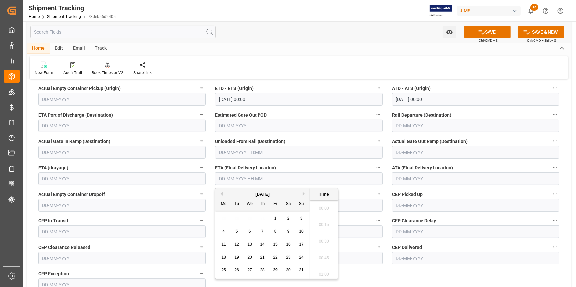
click at [261, 179] on input "text" at bounding box center [298, 179] width 167 height 13
click at [304, 193] on button "Next Month" at bounding box center [305, 194] width 4 height 4
click at [264, 218] on div "4" at bounding box center [262, 219] width 8 height 8
type input "04-09-2025 00:00"
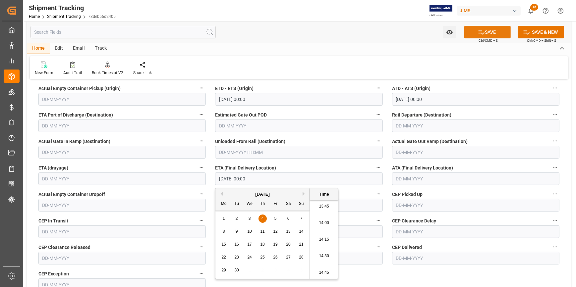
click at [489, 33] on button "SAVE" at bounding box center [487, 32] width 46 height 13
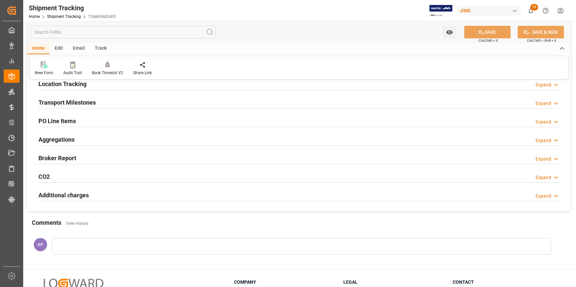
scroll to position [83, 0]
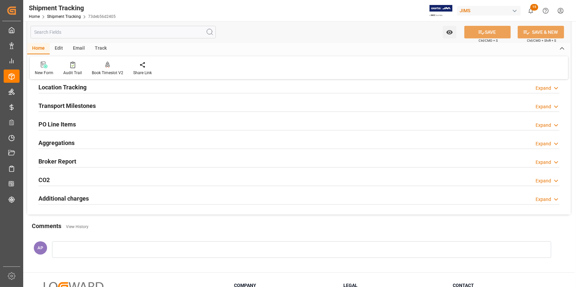
click at [156, 103] on div "Transport Milestones Expand" at bounding box center [298, 105] width 521 height 13
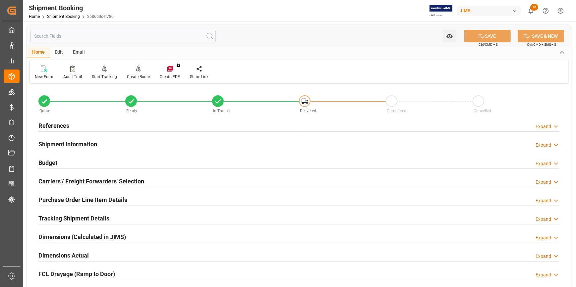
scroll to position [30, 0]
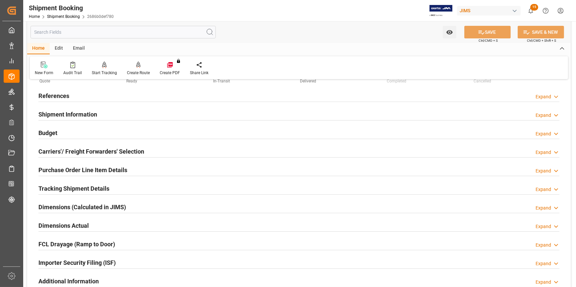
click at [125, 224] on div "Dimensions Actual Expand" at bounding box center [298, 225] width 521 height 13
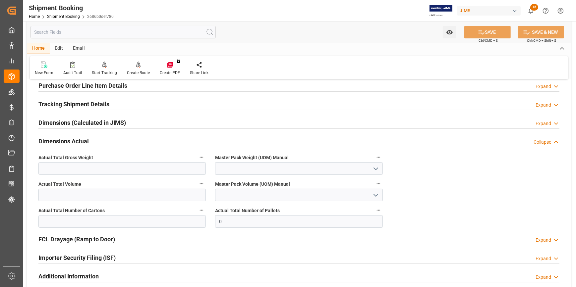
scroll to position [120, 0]
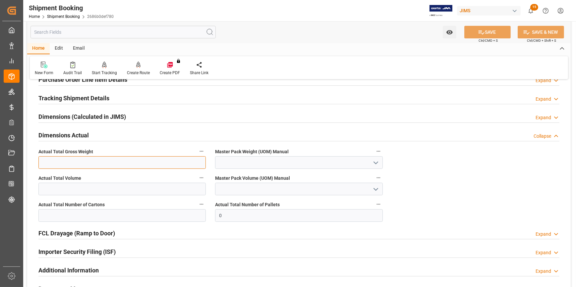
click at [79, 163] on input "text" at bounding box center [121, 162] width 167 height 13
type input "1.9"
click at [380, 161] on input at bounding box center [298, 162] width 167 height 13
click at [375, 161] on icon "open menu" at bounding box center [376, 163] width 8 height 8
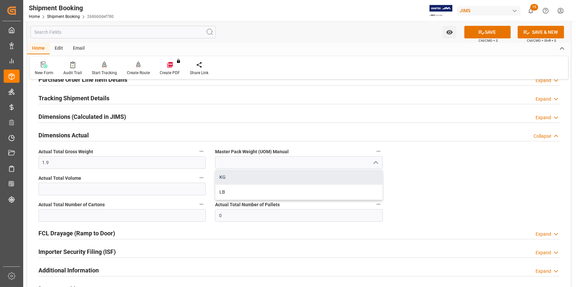
click at [289, 175] on div "KG" at bounding box center [298, 177] width 167 height 15
type input "KG"
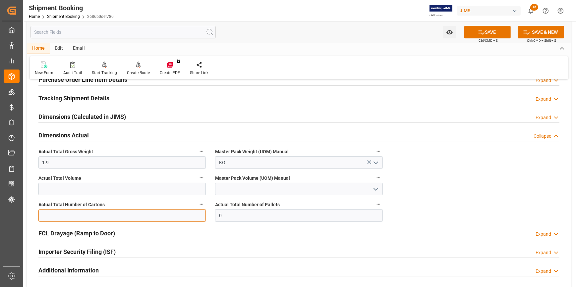
click at [92, 216] on input "text" at bounding box center [121, 215] width 167 height 13
type input "21"
click at [487, 33] on button "SAVE" at bounding box center [487, 32] width 46 height 13
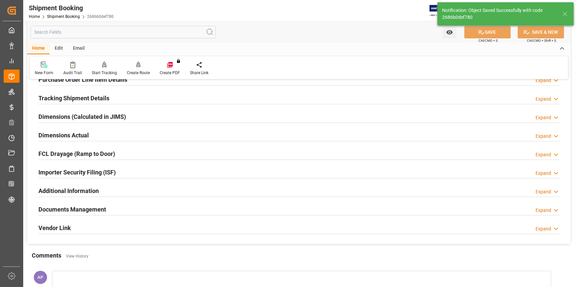
click at [113, 130] on div "Dimensions Actual Expand" at bounding box center [298, 135] width 521 height 13
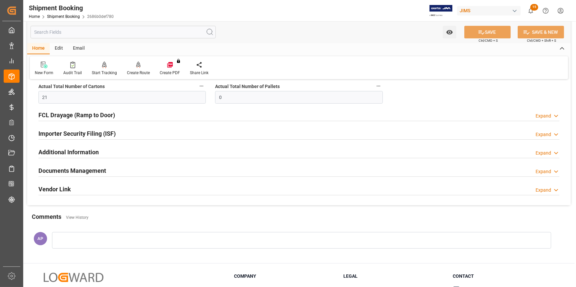
scroll to position [241, 0]
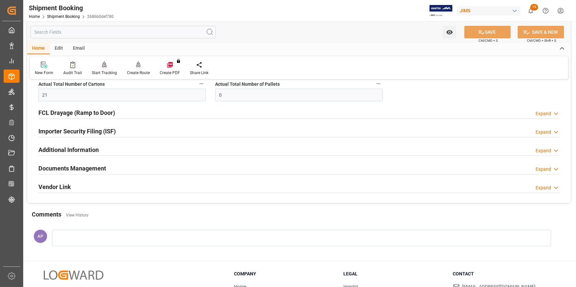
drag, startPoint x: 115, startPoint y: 167, endPoint x: 137, endPoint y: 175, distance: 24.0
click at [114, 167] on div "Documents Management Expand" at bounding box center [298, 168] width 521 height 13
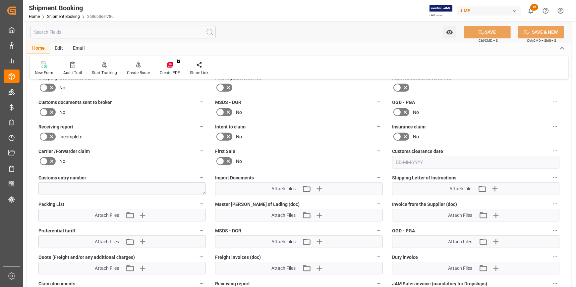
scroll to position [361, 0]
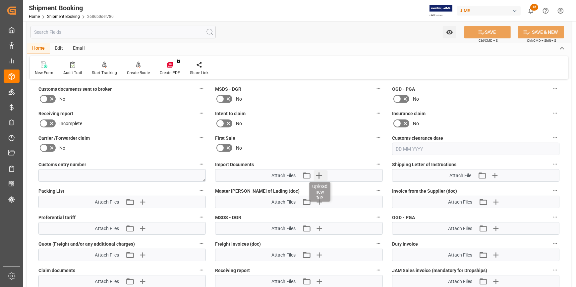
click at [318, 174] on icon "button" at bounding box center [319, 176] width 6 height 6
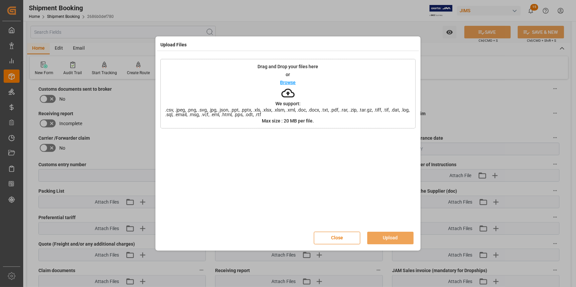
click at [292, 82] on p "Browse" at bounding box center [288, 82] width 16 height 5
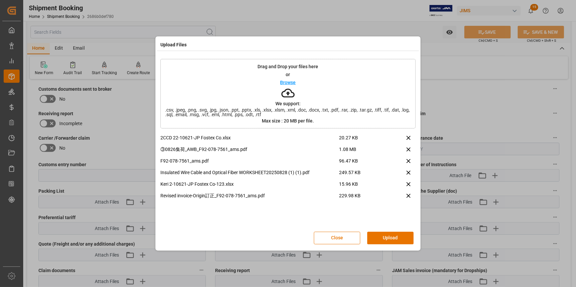
click at [395, 239] on button "Upload" at bounding box center [390, 238] width 46 height 13
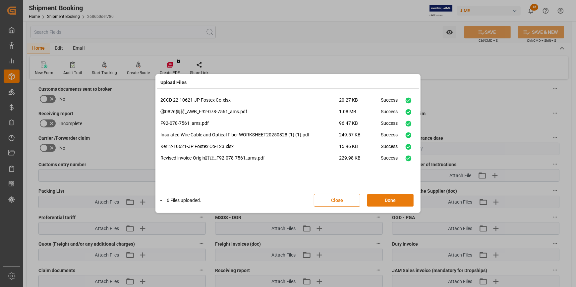
click at [398, 201] on button "Done" at bounding box center [390, 200] width 46 height 13
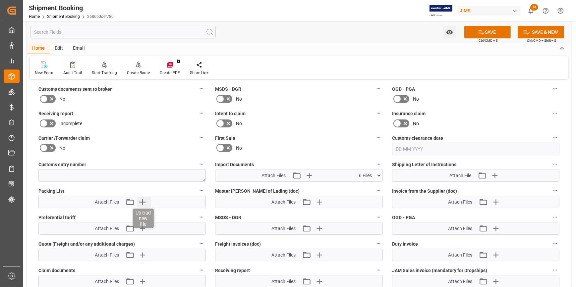
click at [144, 200] on icon "button" at bounding box center [142, 202] width 11 height 11
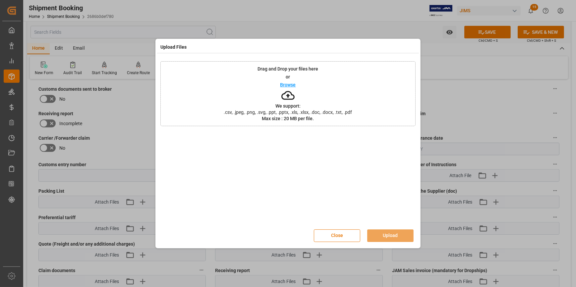
click at [287, 79] on p "or" at bounding box center [288, 77] width 4 height 5
click at [399, 233] on button "Upload" at bounding box center [390, 236] width 46 height 13
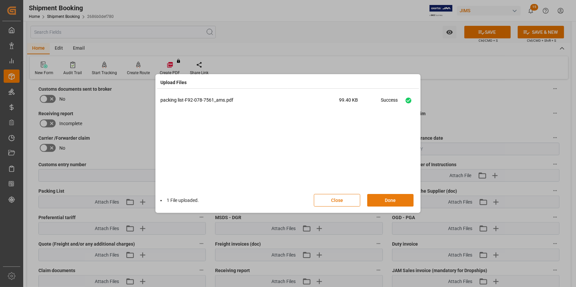
click at [396, 201] on button "Done" at bounding box center [390, 200] width 46 height 13
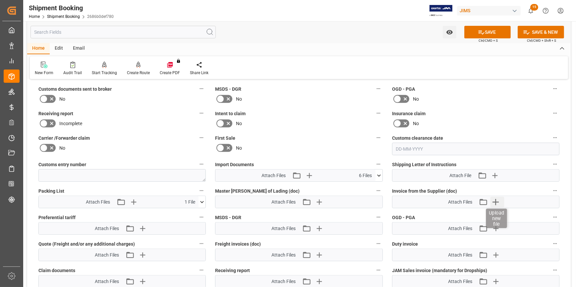
click at [493, 199] on icon "button" at bounding box center [495, 202] width 11 height 11
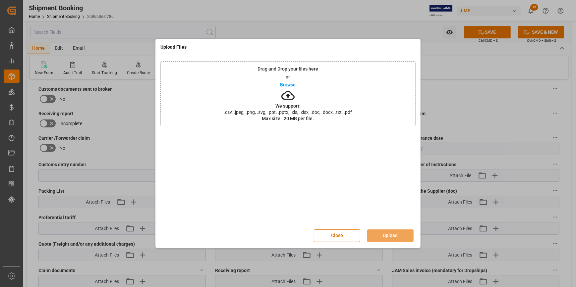
click at [289, 85] on p "Browse" at bounding box center [288, 85] width 16 height 5
click at [401, 233] on button "Upload" at bounding box center [390, 236] width 46 height 13
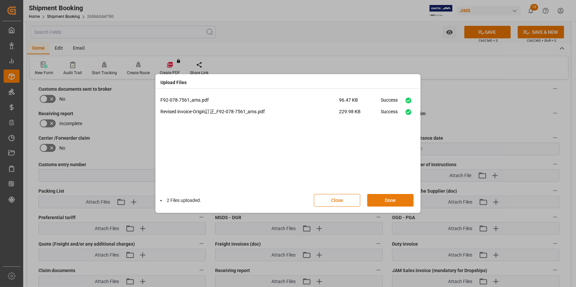
click at [393, 200] on button "Done" at bounding box center [390, 200] width 46 height 13
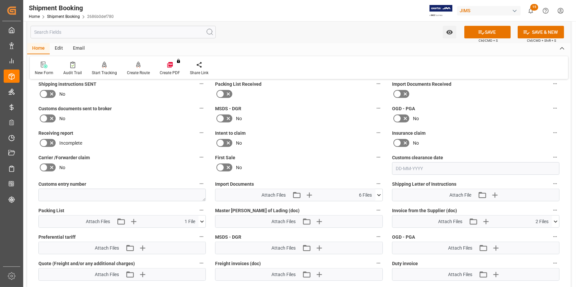
scroll to position [331, 0]
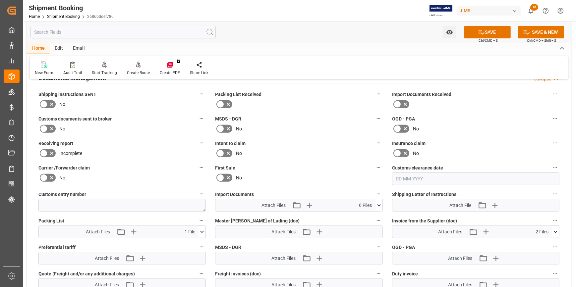
click at [52, 128] on icon at bounding box center [52, 129] width 8 height 8
click at [0, 0] on input "checkbox" at bounding box center [0, 0] width 0 height 0
click at [495, 34] on button "SAVE" at bounding box center [487, 32] width 46 height 13
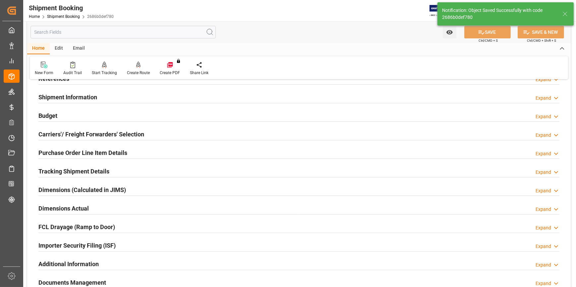
scroll to position [0, 0]
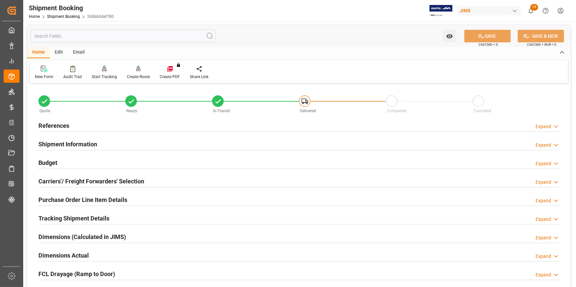
click at [120, 124] on div "References Expand" at bounding box center [298, 125] width 521 height 13
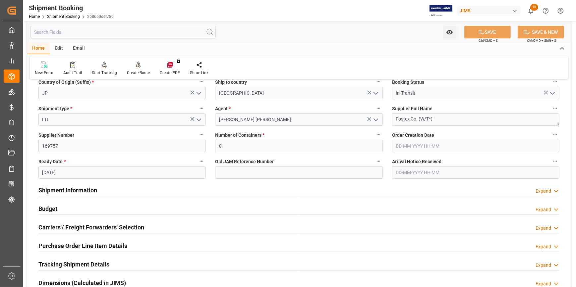
scroll to position [120, 0]
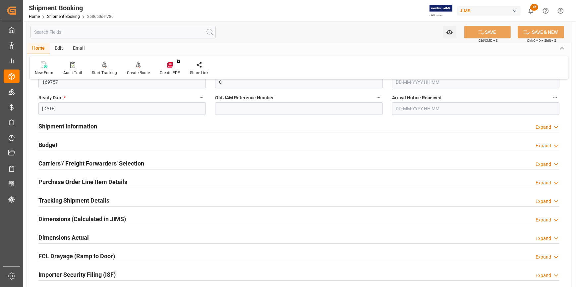
click at [124, 200] on div "Tracking Shipment Details Expand" at bounding box center [298, 200] width 521 height 13
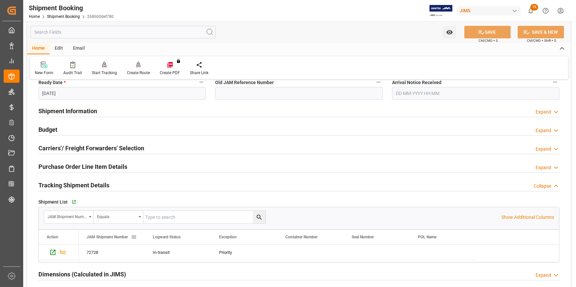
scroll to position [211, 0]
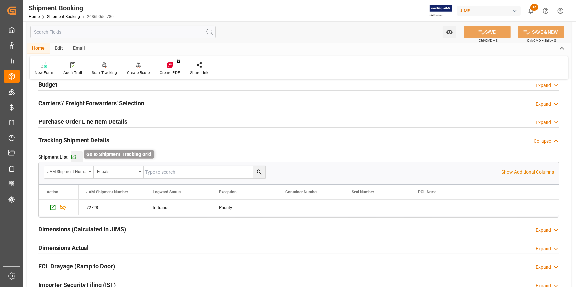
click at [75, 158] on icon "button" at bounding box center [74, 157] width 6 height 6
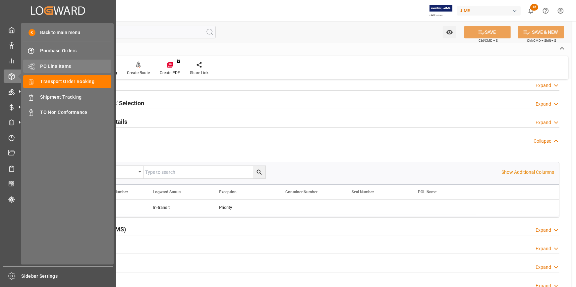
click at [65, 65] on span "PO Line Items" at bounding box center [75, 66] width 71 height 7
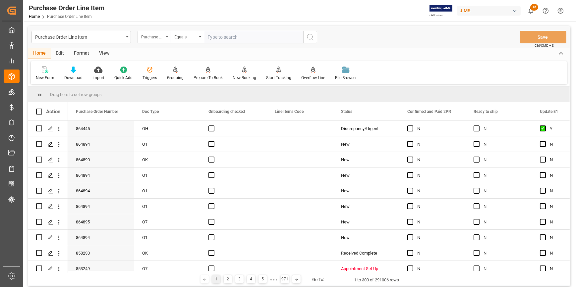
click at [163, 37] on div "Purchase Order Number" at bounding box center [152, 36] width 23 height 8
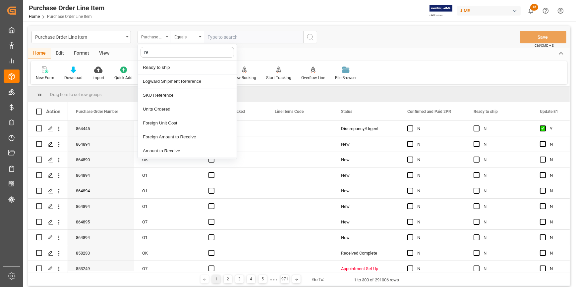
type input "ref"
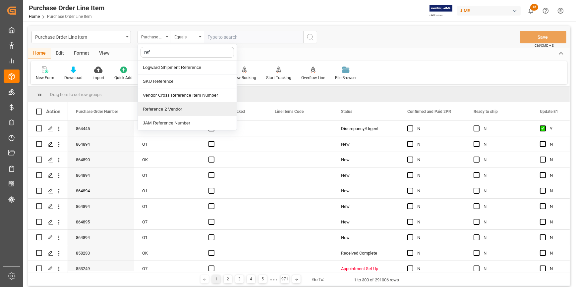
click at [174, 108] on div "Reference 2 Vendor" at bounding box center [187, 109] width 99 height 14
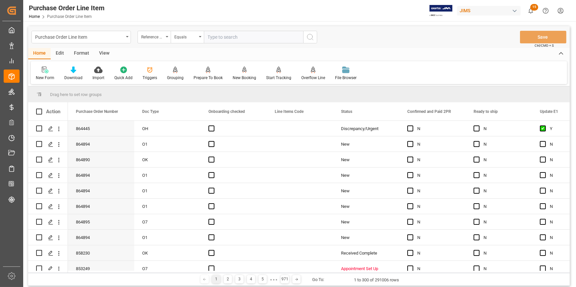
click at [222, 41] on input "text" at bounding box center [253, 37] width 99 height 13
paste input "22-10621-JP"
type input "22-10621-JP"
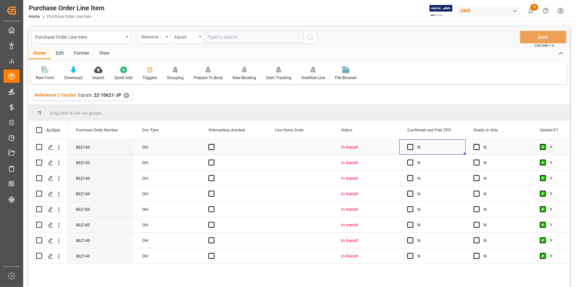
click at [410, 151] on div "Press SPACE to select this row." at bounding box center [412, 147] width 10 height 15
click at [409, 148] on span "Press SPACE to select this row." at bounding box center [410, 147] width 6 height 6
click at [412, 144] on input "Press SPACE to select this row." at bounding box center [412, 144] width 0 height 0
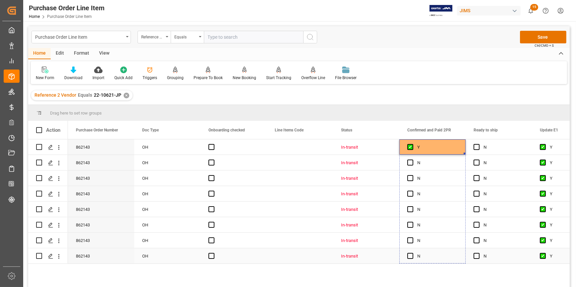
drag, startPoint x: 464, startPoint y: 154, endPoint x: 455, endPoint y: 258, distance: 105.1
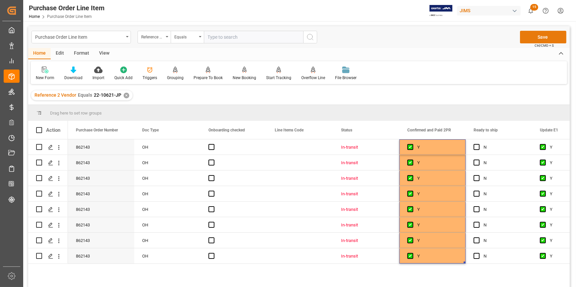
click at [542, 38] on button "Save" at bounding box center [543, 37] width 46 height 13
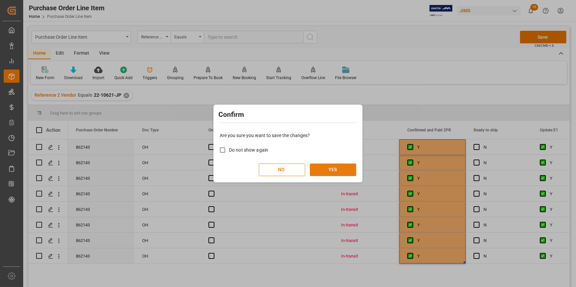
click at [322, 173] on button "YES" at bounding box center [333, 170] width 46 height 13
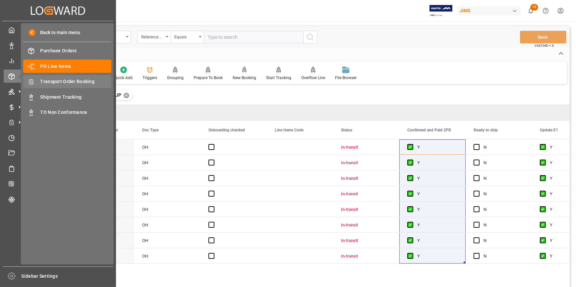
click at [63, 80] on span "Transport Order Booking" at bounding box center [75, 81] width 71 height 7
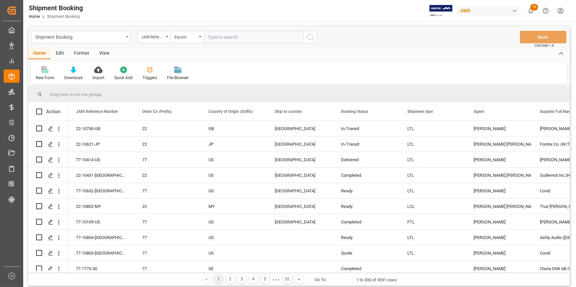
click at [45, 74] on div "New Form" at bounding box center [45, 73] width 29 height 15
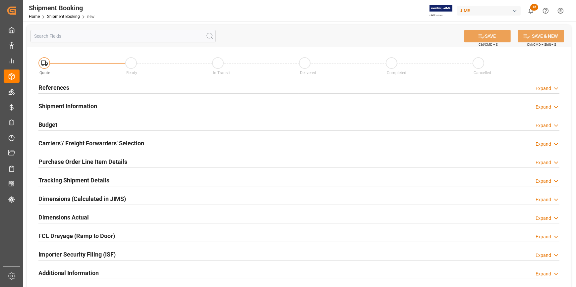
click at [134, 88] on div "References Expand" at bounding box center [298, 87] width 521 height 13
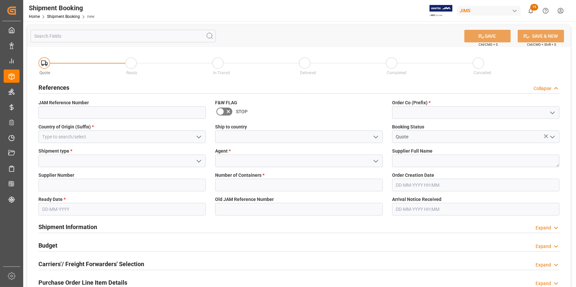
click at [553, 112] on polyline "open menu" at bounding box center [552, 113] width 4 height 2
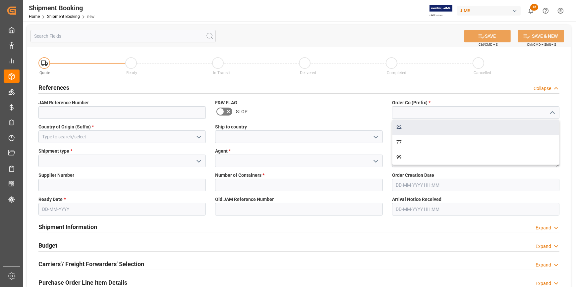
click at [461, 128] on div "22" at bounding box center [475, 127] width 167 height 15
type input "22"
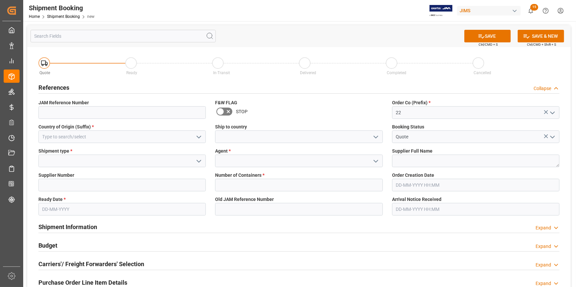
click at [197, 137] on icon "open menu" at bounding box center [199, 137] width 8 height 8
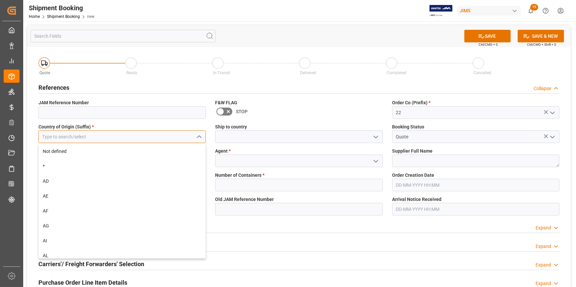
click at [141, 137] on input at bounding box center [121, 137] width 167 height 13
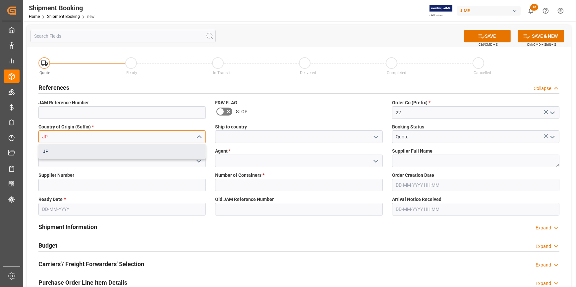
click at [162, 152] on div "JP" at bounding box center [122, 151] width 167 height 15
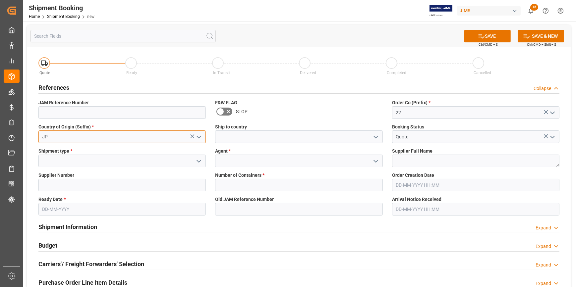
type input "JP"
click at [374, 137] on polyline "open menu" at bounding box center [376, 137] width 4 height 2
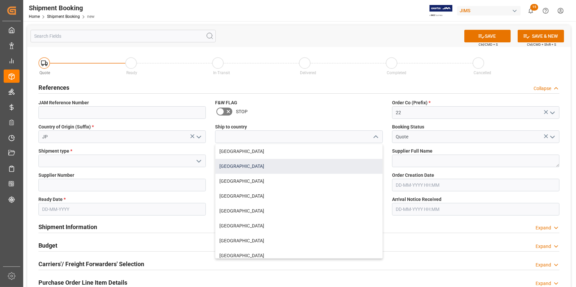
click at [265, 169] on div "[GEOGRAPHIC_DATA]" at bounding box center [298, 166] width 167 height 15
type input "[GEOGRAPHIC_DATA]"
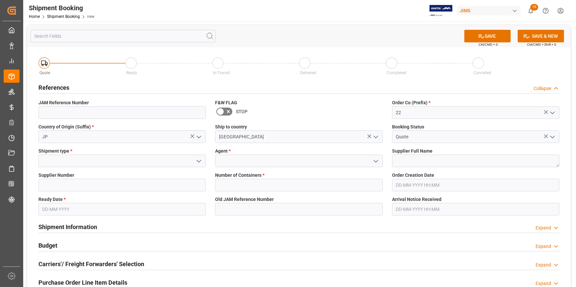
click at [198, 162] on icon "open menu" at bounding box center [199, 161] width 8 height 8
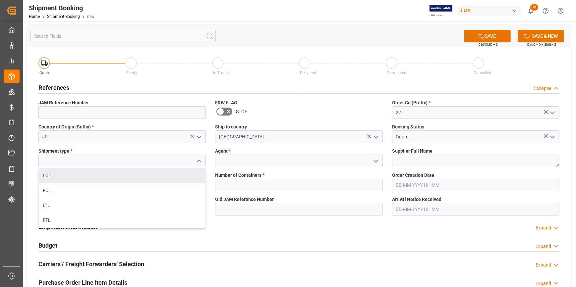
click at [108, 177] on div "LCL" at bounding box center [122, 175] width 167 height 15
type input "LCL"
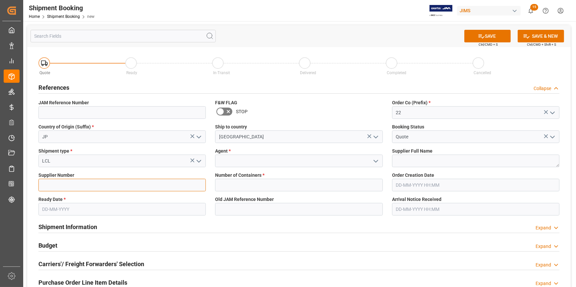
click at [118, 186] on input at bounding box center [121, 185] width 167 height 13
paste input "169757"
type input "169757"
click at [375, 160] on icon "open menu" at bounding box center [376, 161] width 8 height 8
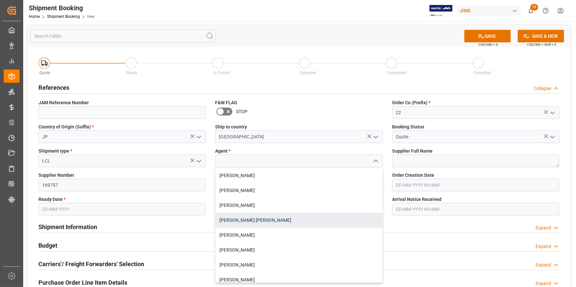
click at [286, 217] on div "[PERSON_NAME] [PERSON_NAME]" at bounding box center [298, 220] width 167 height 15
type input "[PERSON_NAME] [PERSON_NAME]"
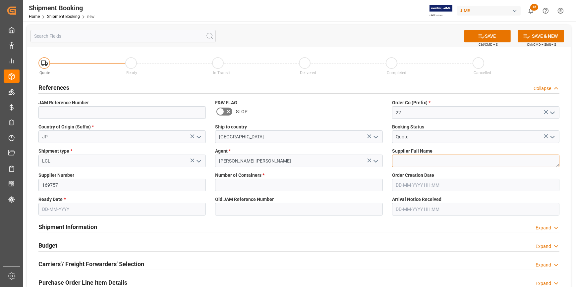
click at [405, 155] on textarea at bounding box center [475, 161] width 167 height 13
paste textarea "Fostex Co. (W/T*)-"
type textarea "Fostex Co"
click at [261, 186] on input "text" at bounding box center [298, 185] width 167 height 13
type input "0"
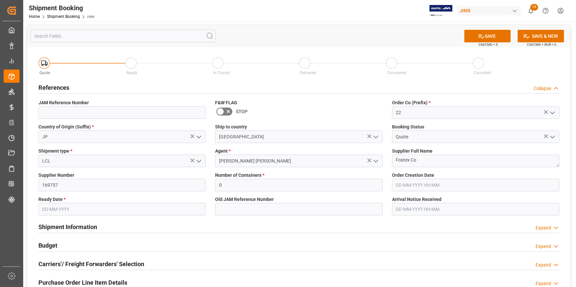
click at [70, 211] on input "text" at bounding box center [121, 209] width 167 height 13
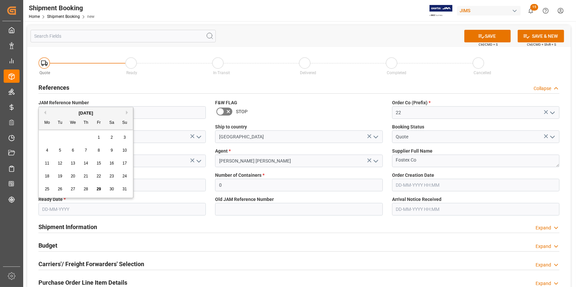
click at [126, 112] on div "August 2025" at bounding box center [86, 113] width 94 height 7
click at [127, 112] on button "Next Month" at bounding box center [128, 113] width 4 height 4
click at [110, 163] on span "20" at bounding box center [111, 163] width 4 height 5
type input "[DATE]"
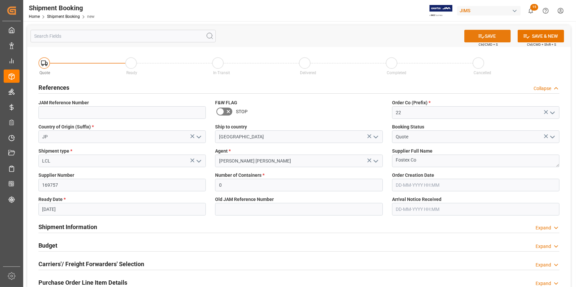
click at [483, 39] on button "SAVE" at bounding box center [487, 36] width 46 height 13
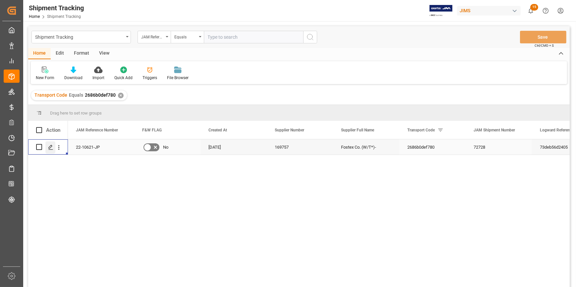
click at [50, 145] on icon "Press SPACE to select this row." at bounding box center [50, 147] width 5 height 5
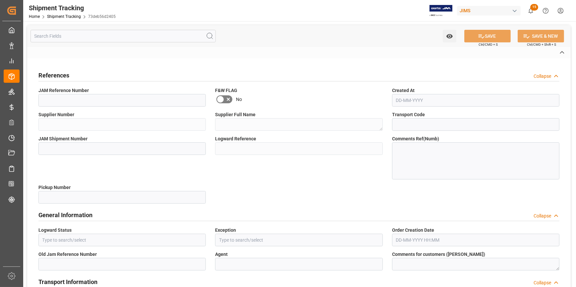
type textarea "883767734645"
type textarea "J"
type textarea "FEDEX INTERNATIONAL ECONOMY"
type textarea "FOB [GEOGRAPHIC_DATA] JP"
type input "USD"
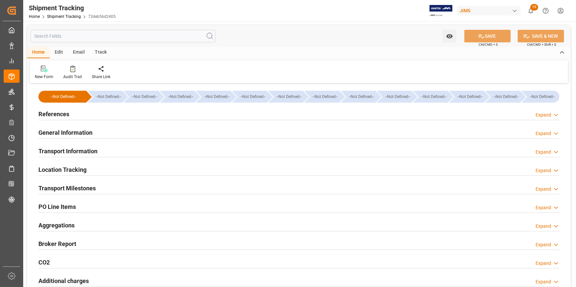
type input "25620"
click at [174, 149] on div "Transport Information Expand" at bounding box center [298, 150] width 521 height 13
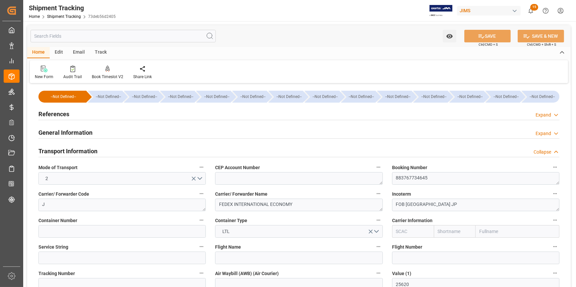
click at [160, 121] on div "References Expand" at bounding box center [299, 114] width 530 height 19
click at [162, 135] on div "General Information Expand" at bounding box center [298, 132] width 521 height 13
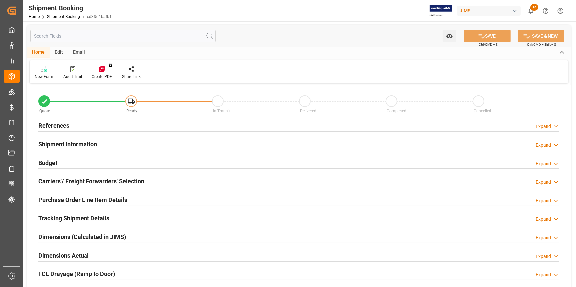
type input "0"
type input "[DATE]"
click at [105, 127] on div "References Expand" at bounding box center [298, 125] width 521 height 13
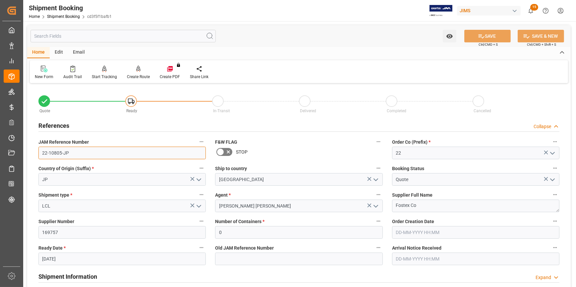
drag, startPoint x: 64, startPoint y: 151, endPoint x: 35, endPoint y: 151, distance: 29.5
click at [35, 151] on div "JAM Reference Number 22-10805-JP" at bounding box center [122, 148] width 177 height 27
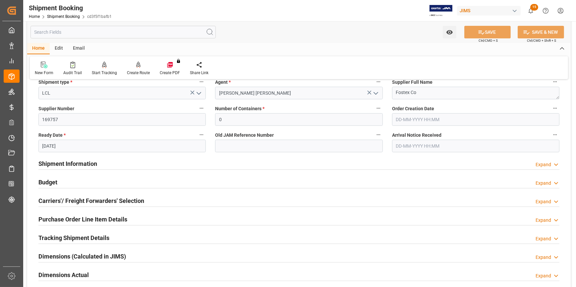
scroll to position [150, 0]
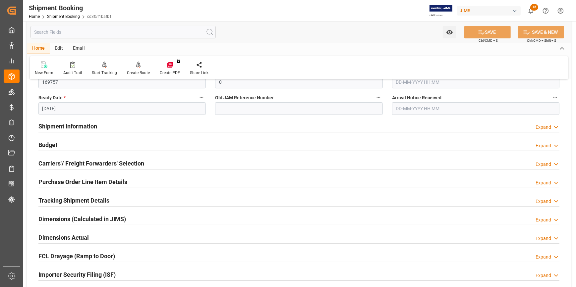
drag, startPoint x: 149, startPoint y: 162, endPoint x: 155, endPoint y: 161, distance: 5.4
click at [149, 162] on div "Carriers'/ Freight Forwarders' Selection Expand" at bounding box center [298, 163] width 521 height 13
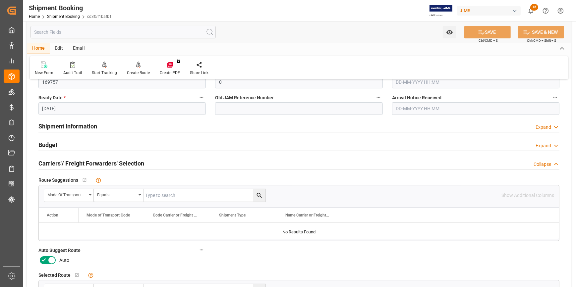
click at [44, 258] on icon at bounding box center [44, 261] width 8 height 8
click at [0, 0] on input "checkbox" at bounding box center [0, 0] width 0 height 0
click at [482, 40] on span "Ctrl/CMD + S" at bounding box center [488, 40] width 19 height 5
click at [485, 33] on button "SAVE" at bounding box center [487, 32] width 46 height 13
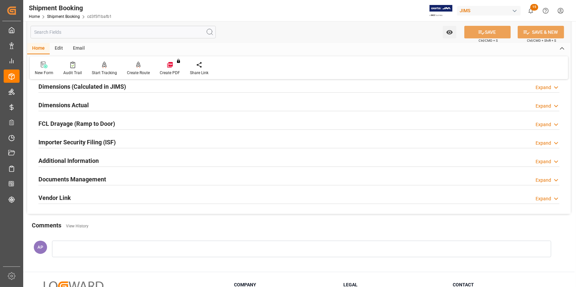
scroll to position [18, 0]
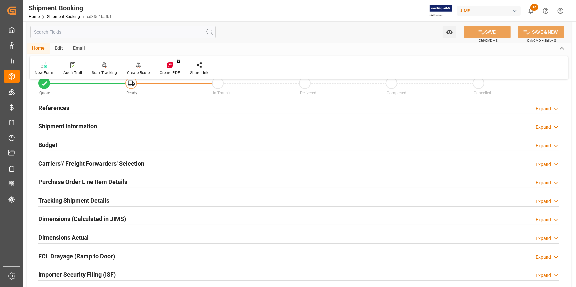
drag, startPoint x: 110, startPoint y: 111, endPoint x: 119, endPoint y: 110, distance: 9.6
click at [110, 110] on div "References Expand" at bounding box center [298, 107] width 521 height 13
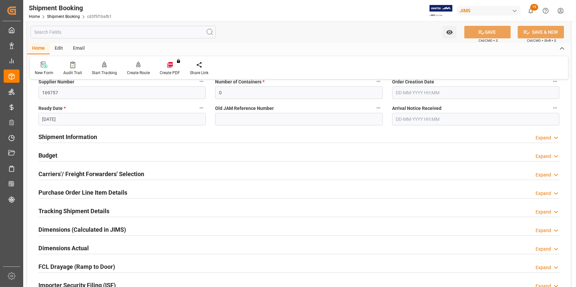
scroll to position [150, 0]
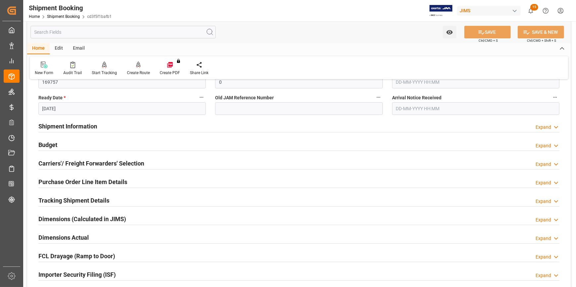
click at [149, 162] on div "Carriers'/ Freight Forwarders' Selection Expand" at bounding box center [298, 163] width 521 height 13
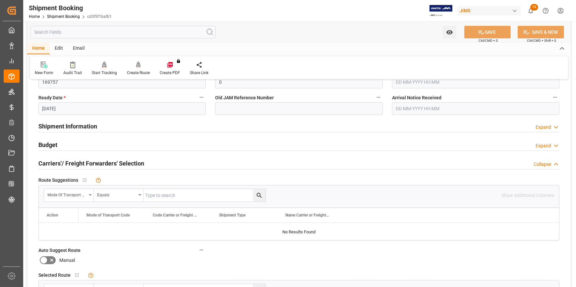
click at [118, 123] on div "Shipment Information Expand" at bounding box center [298, 126] width 521 height 13
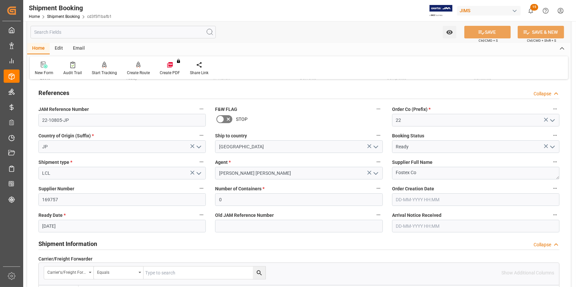
scroll to position [0, 0]
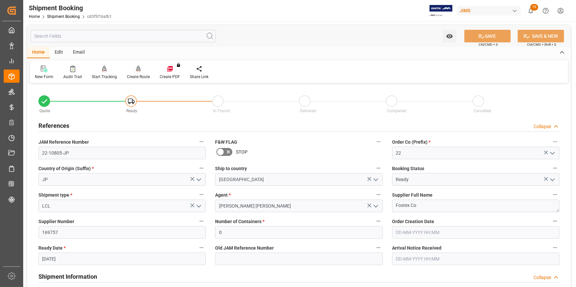
click at [137, 71] on icon at bounding box center [138, 69] width 5 height 7
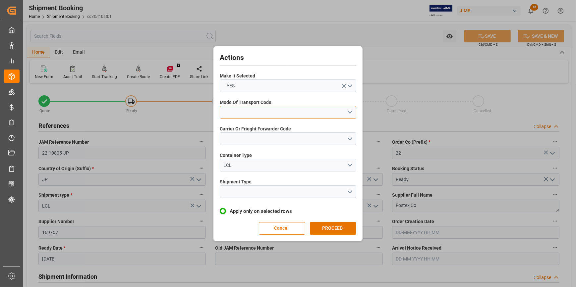
click at [350, 109] on button "open menu" at bounding box center [288, 112] width 137 height 13
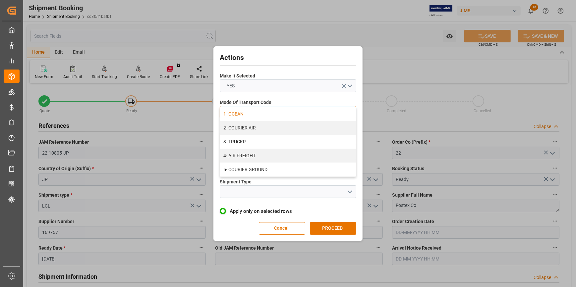
click at [268, 116] on div "1- OCEAN" at bounding box center [288, 114] width 136 height 14
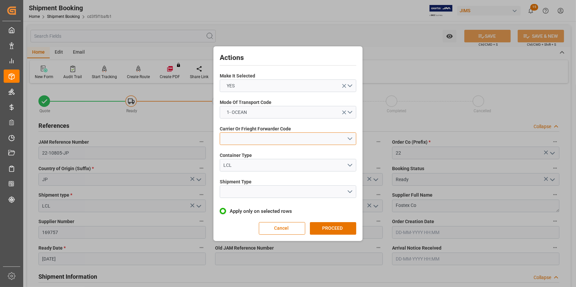
click at [348, 137] on button "open menu" at bounding box center [288, 139] width 137 height 13
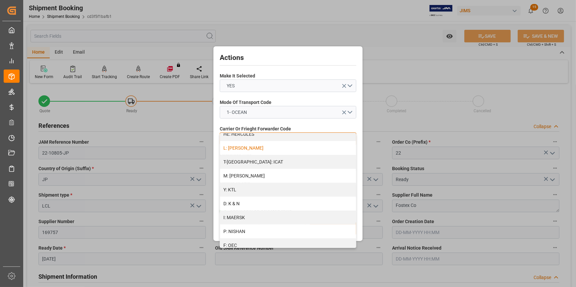
scroll to position [271, 0]
click at [281, 203] on div "D: K & N" at bounding box center [288, 204] width 136 height 14
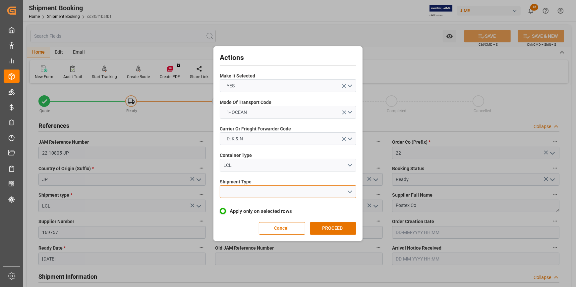
click at [350, 190] on button "open menu" at bounding box center [288, 192] width 137 height 13
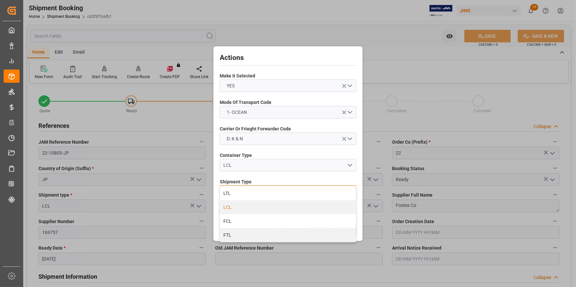
click at [292, 208] on div "LCL" at bounding box center [288, 208] width 136 height 14
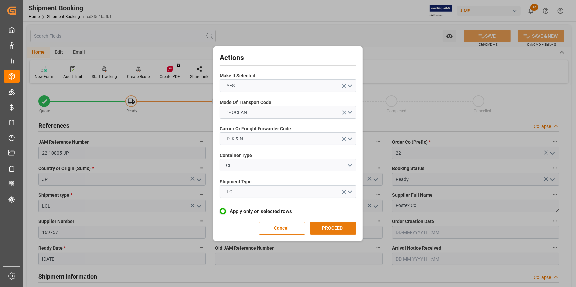
click at [339, 224] on button "PROCEED" at bounding box center [333, 228] width 46 height 13
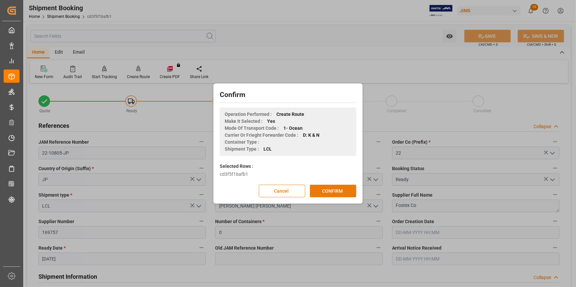
click at [332, 191] on button "CONFIRM" at bounding box center [333, 191] width 46 height 13
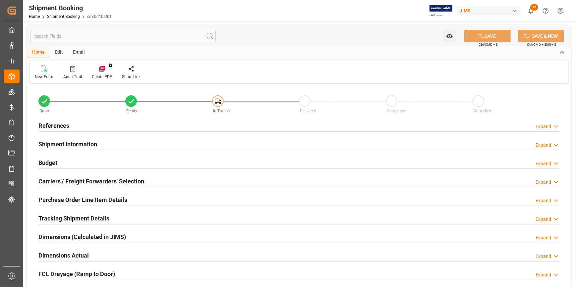
type input "0"
type input "[DATE]"
drag, startPoint x: 86, startPoint y: 125, endPoint x: 91, endPoint y: 127, distance: 5.0
click at [86, 124] on div "References Expand" at bounding box center [298, 125] width 521 height 13
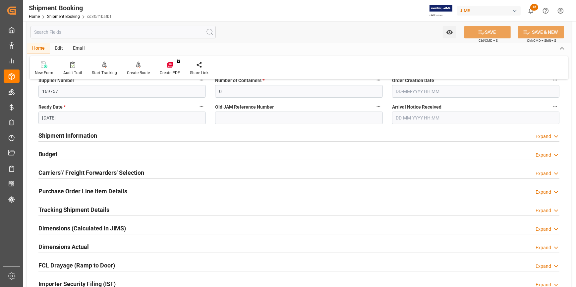
scroll to position [150, 0]
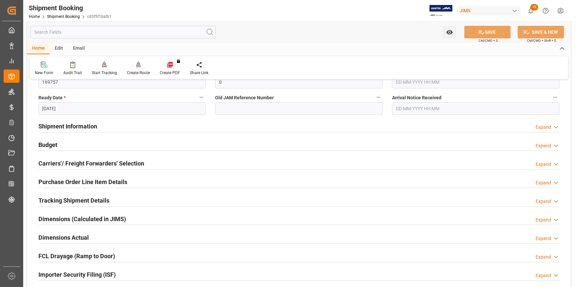
click at [113, 127] on div "Shipment Information Expand" at bounding box center [298, 126] width 521 height 13
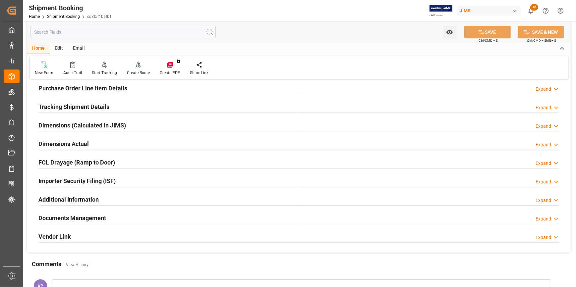
click at [129, 216] on div "Documents Management Expand" at bounding box center [298, 217] width 521 height 13
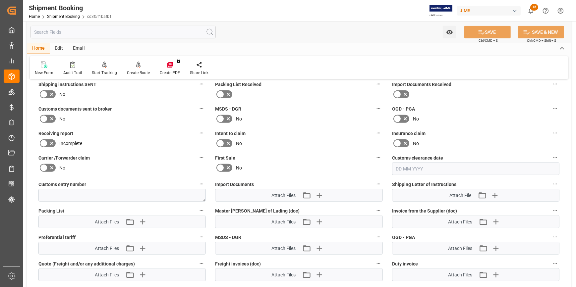
scroll to position [663, 0]
click at [494, 193] on icon "button" at bounding box center [494, 195] width 11 height 11
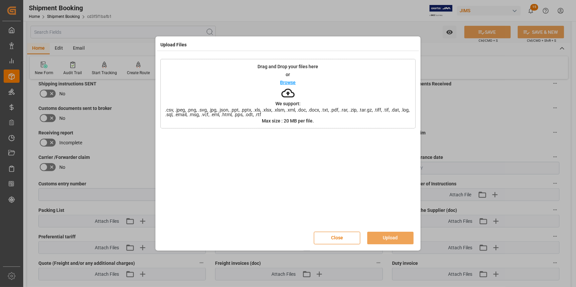
click at [288, 83] on p "Browse" at bounding box center [288, 82] width 16 height 5
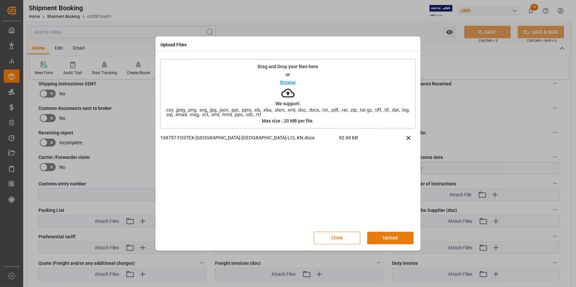
click at [397, 239] on button "Upload" at bounding box center [390, 238] width 46 height 13
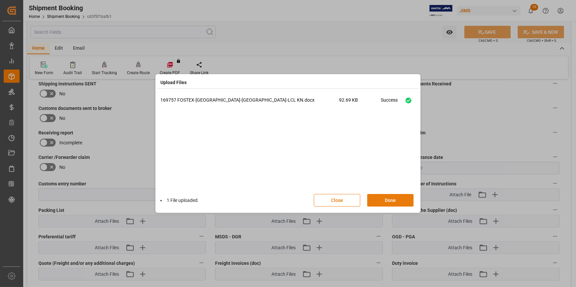
click at [392, 204] on button "Done" at bounding box center [390, 200] width 46 height 13
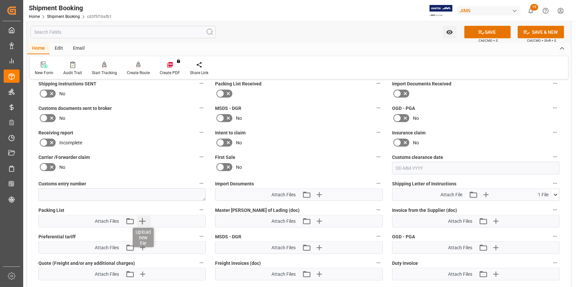
click at [144, 221] on icon "button" at bounding box center [142, 221] width 11 height 11
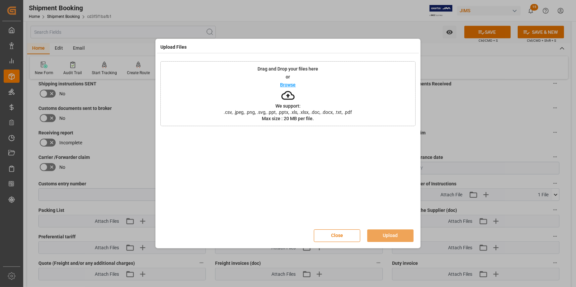
click at [287, 85] on p "Browse" at bounding box center [288, 85] width 16 height 5
click at [399, 235] on button "Upload" at bounding box center [390, 236] width 46 height 13
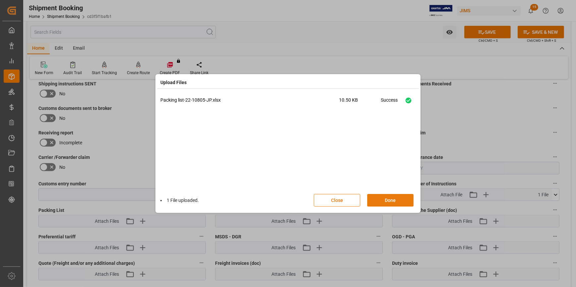
click at [392, 200] on button "Done" at bounding box center [390, 200] width 46 height 13
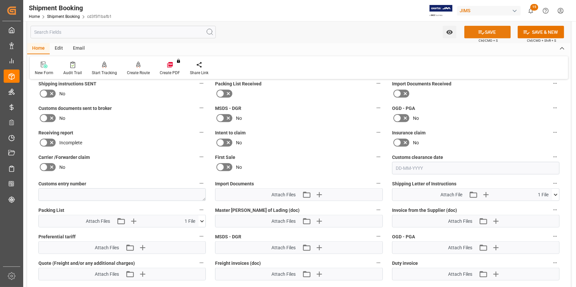
click at [488, 30] on button "SAVE" at bounding box center [487, 32] width 46 height 13
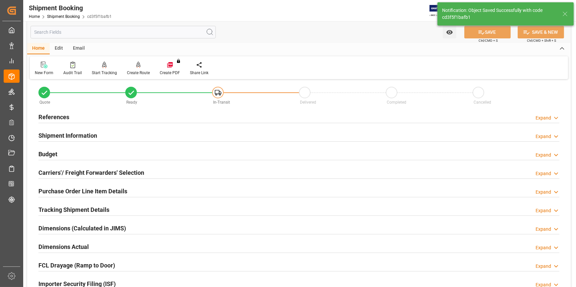
scroll to position [0, 0]
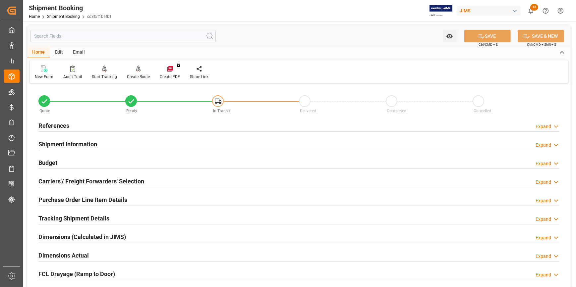
click at [134, 212] on div "Tracking Shipment Details Expand" at bounding box center [298, 218] width 521 height 13
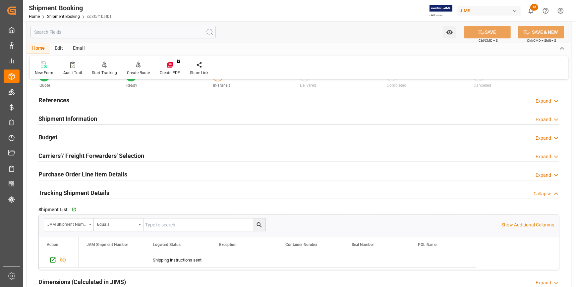
scroll to position [90, 0]
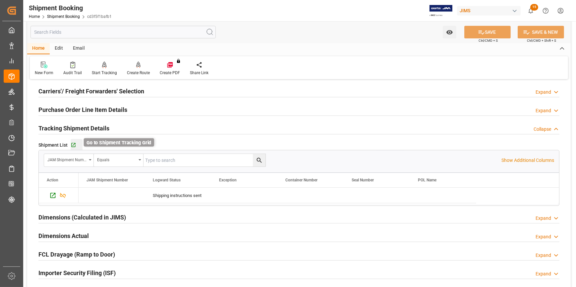
click at [71, 145] on icon "button" at bounding box center [74, 146] width 6 height 6
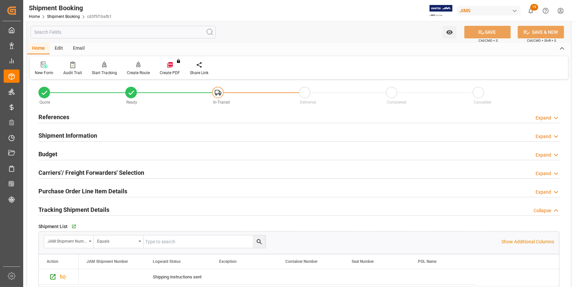
scroll to position [0, 0]
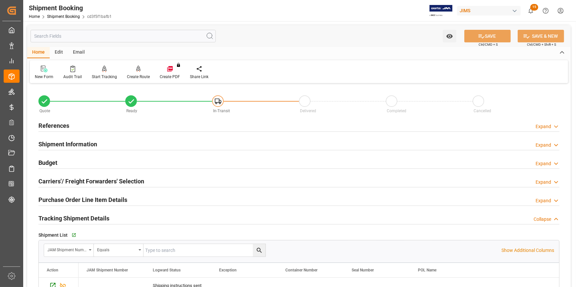
click at [76, 123] on div "References Expand" at bounding box center [298, 125] width 521 height 13
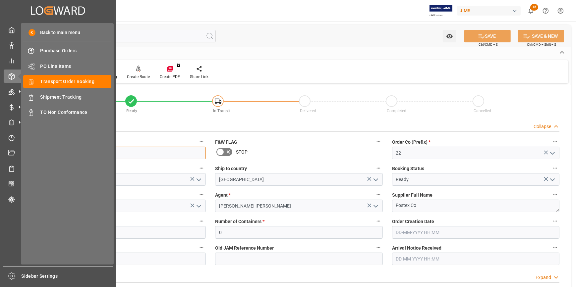
drag, startPoint x: 70, startPoint y: 152, endPoint x: 23, endPoint y: 153, distance: 47.1
click at [23, 153] on div "Created by potrace 1.15, written by Peter Selinger 2001-2017 Created by potrace…" at bounding box center [288, 143] width 576 height 287
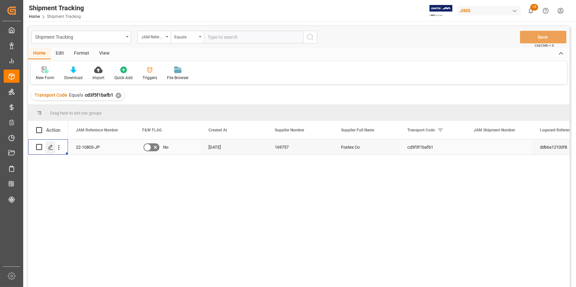
click at [50, 147] on polygon "Press SPACE to select this row." at bounding box center [50, 146] width 3 height 3
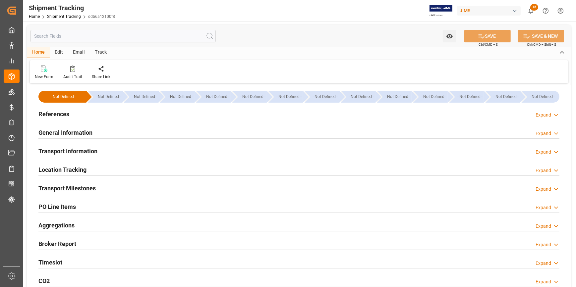
type input "[DATE]"
drag, startPoint x: 118, startPoint y: 117, endPoint x: 144, endPoint y: 133, distance: 30.4
click at [118, 116] on div "References Expand" at bounding box center [298, 113] width 521 height 13
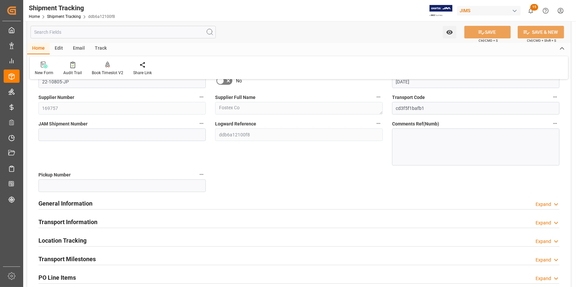
scroll to position [60, 0]
click at [170, 197] on div "General Information Expand" at bounding box center [298, 203] width 521 height 13
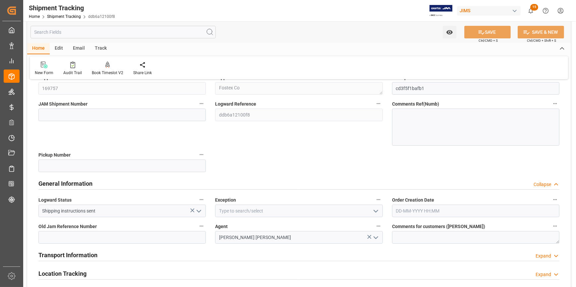
scroll to position [90, 0]
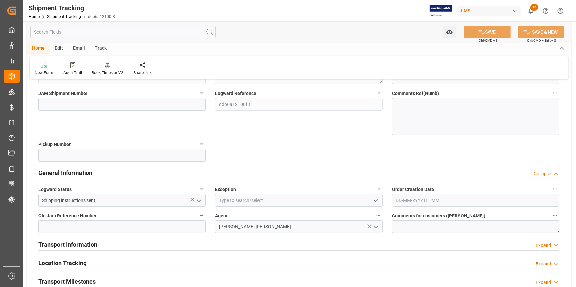
click at [374, 200] on polyline "open menu" at bounding box center [376, 201] width 4 height 2
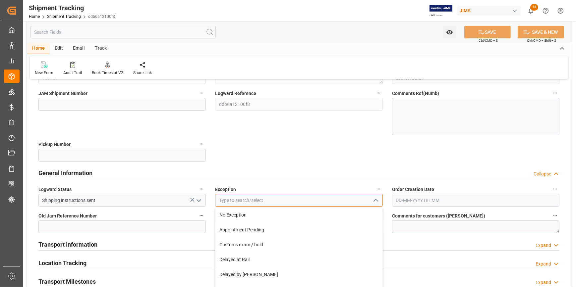
click at [320, 199] on input at bounding box center [298, 200] width 167 height 13
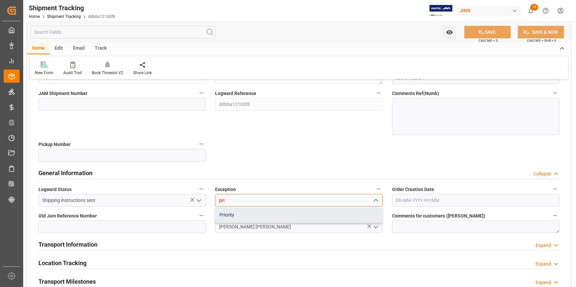
click at [300, 211] on div "Priority" at bounding box center [298, 215] width 167 height 15
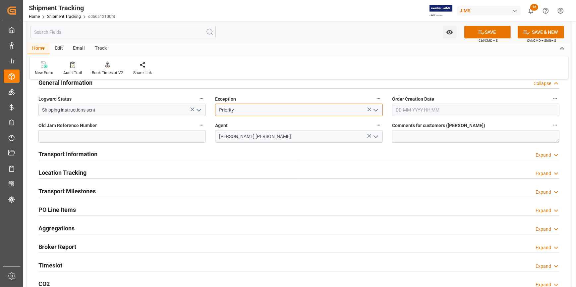
type input "Priority"
click at [160, 151] on div "Transport Information Expand" at bounding box center [298, 153] width 521 height 13
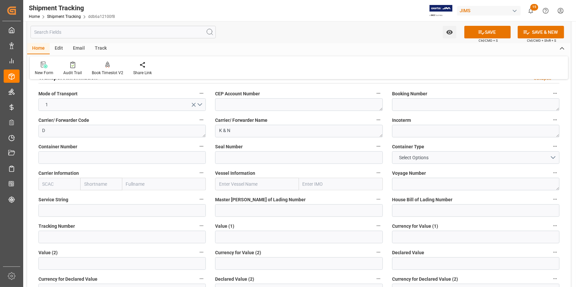
scroll to position [271, 0]
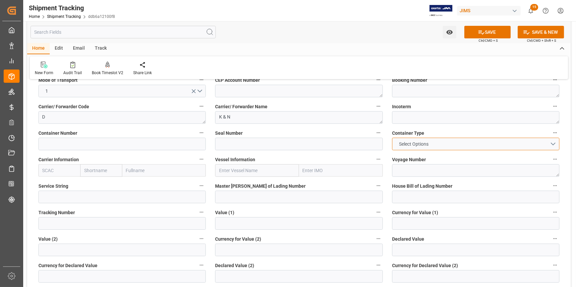
click at [554, 143] on button "Select Options" at bounding box center [475, 144] width 167 height 13
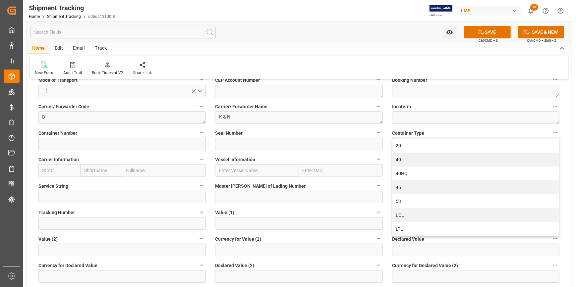
click at [418, 214] on div "LCL" at bounding box center [475, 215] width 167 height 14
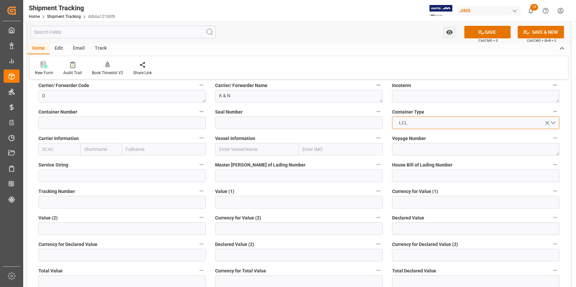
scroll to position [301, 0]
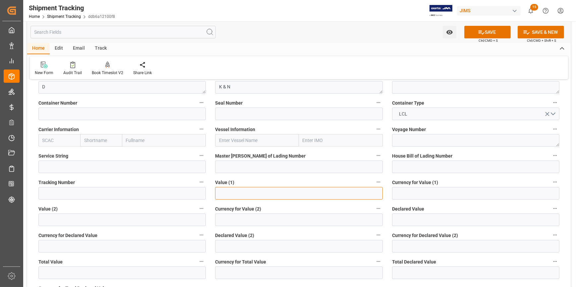
click at [222, 194] on input "text" at bounding box center [298, 193] width 167 height 13
paste input "106675.35"
type input "106675.35"
click at [405, 194] on input at bounding box center [475, 193] width 167 height 13
type input "u"
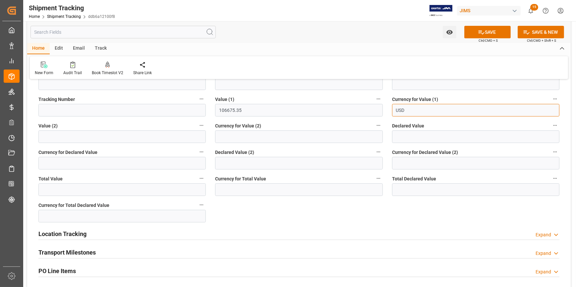
scroll to position [391, 0]
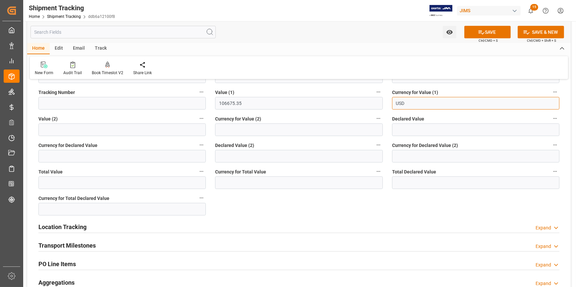
type input "USD"
click at [134, 248] on div "Transport Milestones Expand" at bounding box center [298, 245] width 521 height 13
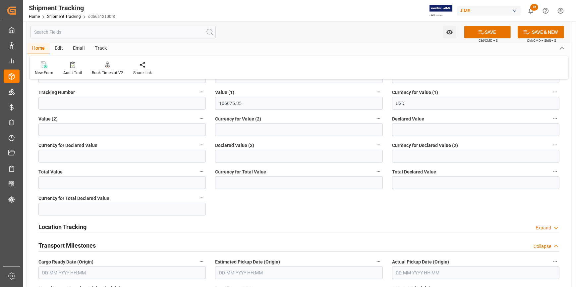
scroll to position [452, 0]
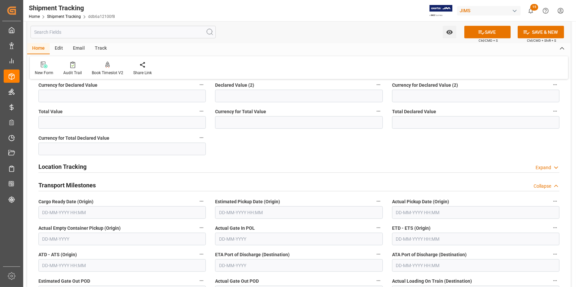
click at [89, 209] on input "text" at bounding box center [121, 212] width 167 height 13
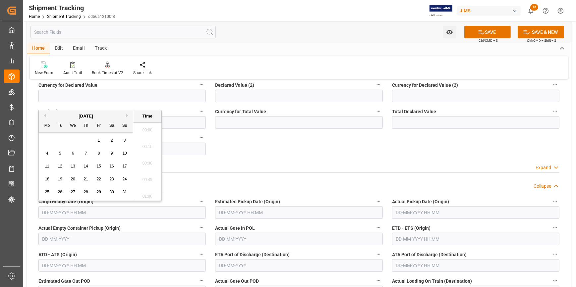
scroll to position [963, 0]
click at [128, 116] on button "Next Month" at bounding box center [128, 116] width 4 height 4
click at [111, 165] on span "20" at bounding box center [111, 166] width 4 height 5
type input "20-09-2025 00:00"
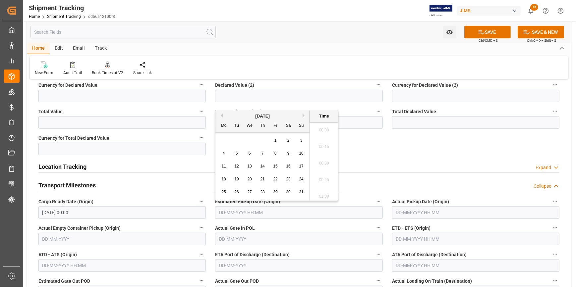
click at [238, 213] on input "text" at bounding box center [298, 212] width 167 height 13
click at [304, 116] on button "Next Month" at bounding box center [305, 116] width 4 height 4
click at [259, 179] on div "25" at bounding box center [262, 180] width 8 height 8
type input "25-09-2025 00:00"
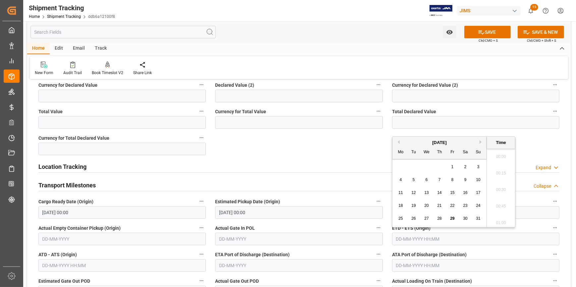
click at [407, 239] on input "text" at bounding box center [475, 239] width 167 height 13
click at [481, 141] on button "Next Month" at bounding box center [482, 142] width 4 height 4
click at [412, 217] on span "30" at bounding box center [413, 218] width 4 height 5
type input "30-09-2025 00:00"
click at [323, 216] on input "25-09-2025 00:00" at bounding box center [298, 212] width 167 height 13
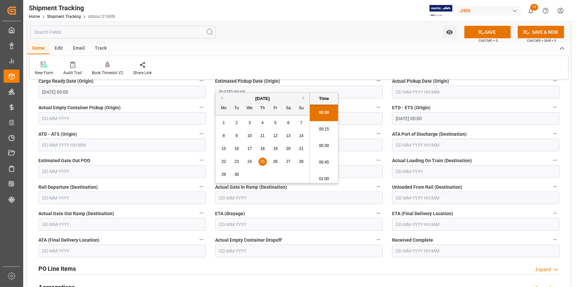
scroll to position [633, 0]
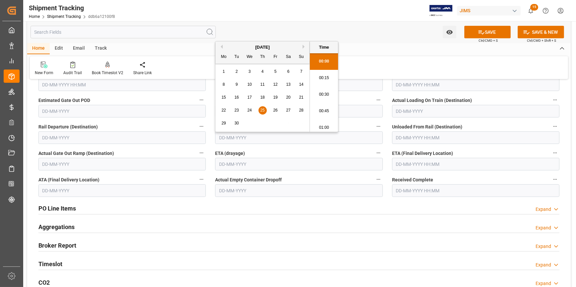
click at [417, 164] on input "text" at bounding box center [475, 164] width 167 height 13
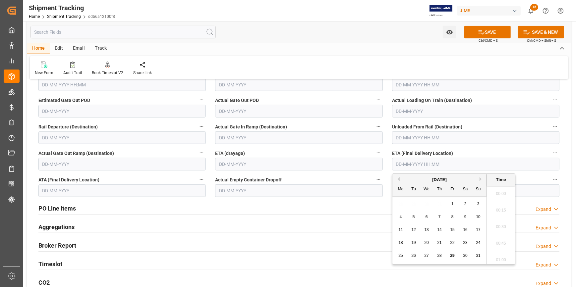
scroll to position [963, 0]
click at [480, 177] on button "Next Month" at bounding box center [482, 179] width 4 height 4
click at [482, 178] on button "Next Month" at bounding box center [482, 179] width 4 height 4
click at [439, 254] on span "30" at bounding box center [439, 256] width 4 height 5
type input "30-10-2025 00:00"
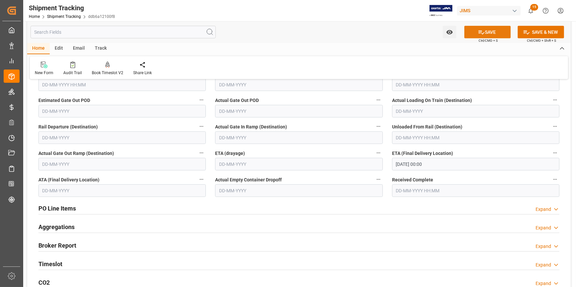
click at [487, 34] on button "SAVE" at bounding box center [487, 32] width 46 height 13
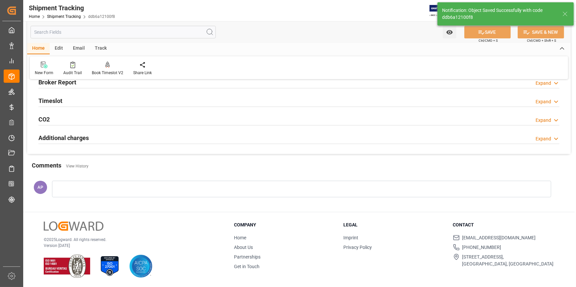
scroll to position [0, 0]
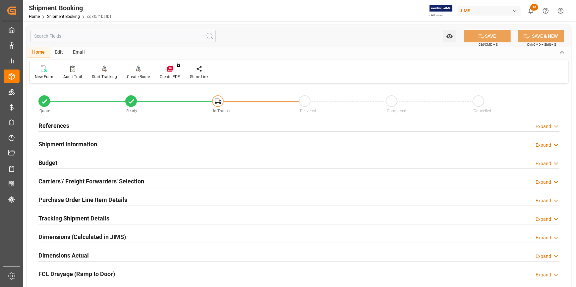
click at [76, 50] on div "Email" at bounding box center [79, 52] width 22 height 11
click at [47, 72] on icon at bounding box center [44, 70] width 9 height 5
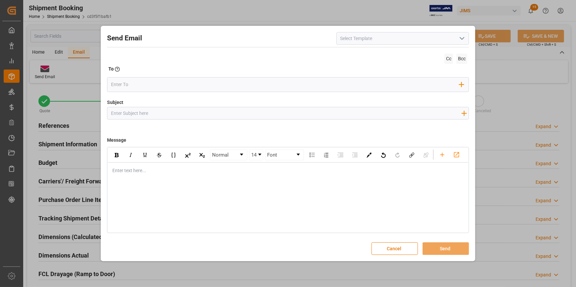
click at [461, 39] on icon "open menu" at bounding box center [462, 38] width 8 height 8
click at [431, 48] on div "2BOOK - Ocean - Air freight" at bounding box center [403, 53] width 132 height 15
type input "2BOOK - Ocean - Air freight"
type input "2BOOK {{jamReferenceNumber}} {{supplierFullName}} Ship from: {{country}} Ship t…"
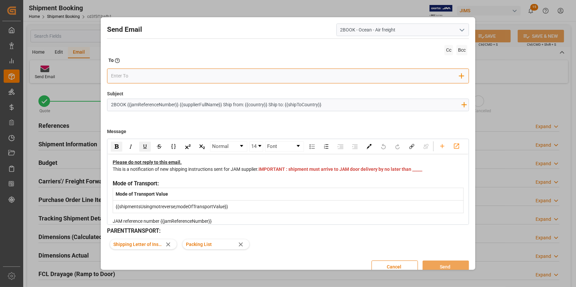
click at [172, 80] on input "email" at bounding box center [285, 76] width 348 height 10
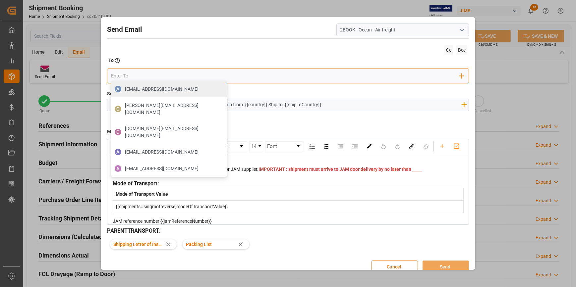
type input "[DOMAIN_NAME][EMAIL_ADDRESS][PERSON_NAME][DOMAIN_NAME]"
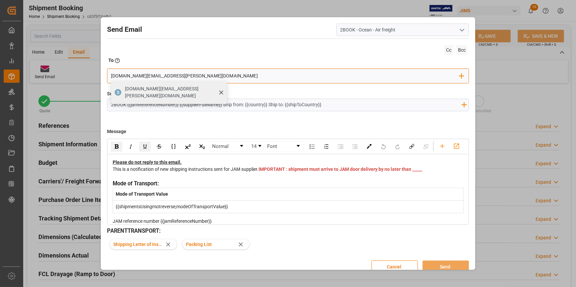
click at [162, 93] on div "[DOMAIN_NAME][EMAIL_ADDRESS][PERSON_NAME][DOMAIN_NAME]" at bounding box center [174, 92] width 102 height 19
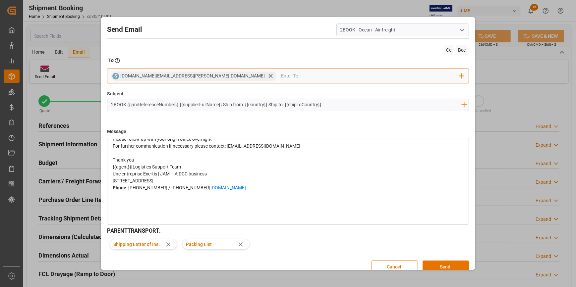
scroll to position [90, 0]
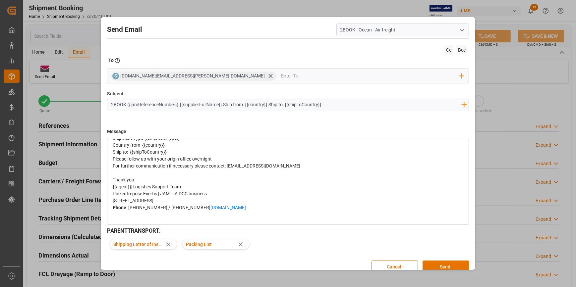
click at [175, 156] on div "Ship to: {{shipToCountry}}" at bounding box center [288, 152] width 351 height 7
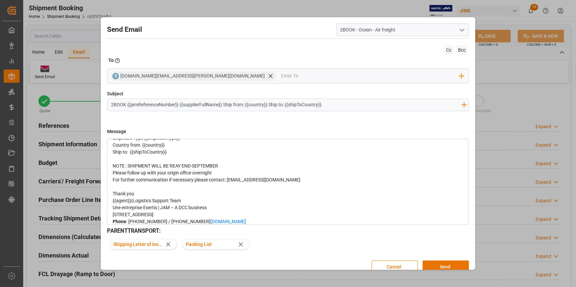
click at [182, 169] on span "NOTE : SHIPMENT WILL BE REAY END-SEPTEMBER" at bounding box center [165, 165] width 105 height 5
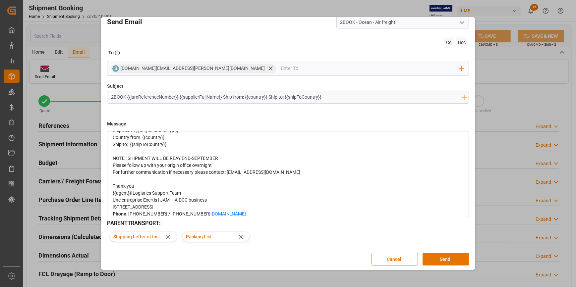
scroll to position [9, 0]
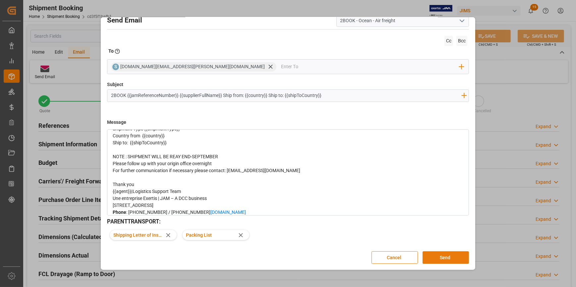
click at [447, 260] on button "Send" at bounding box center [446, 258] width 46 height 13
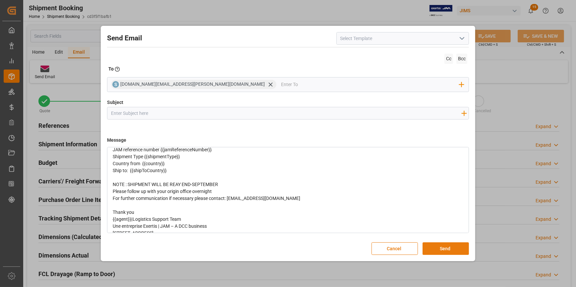
scroll to position [0, 0]
